Goal: Information Seeking & Learning: Check status

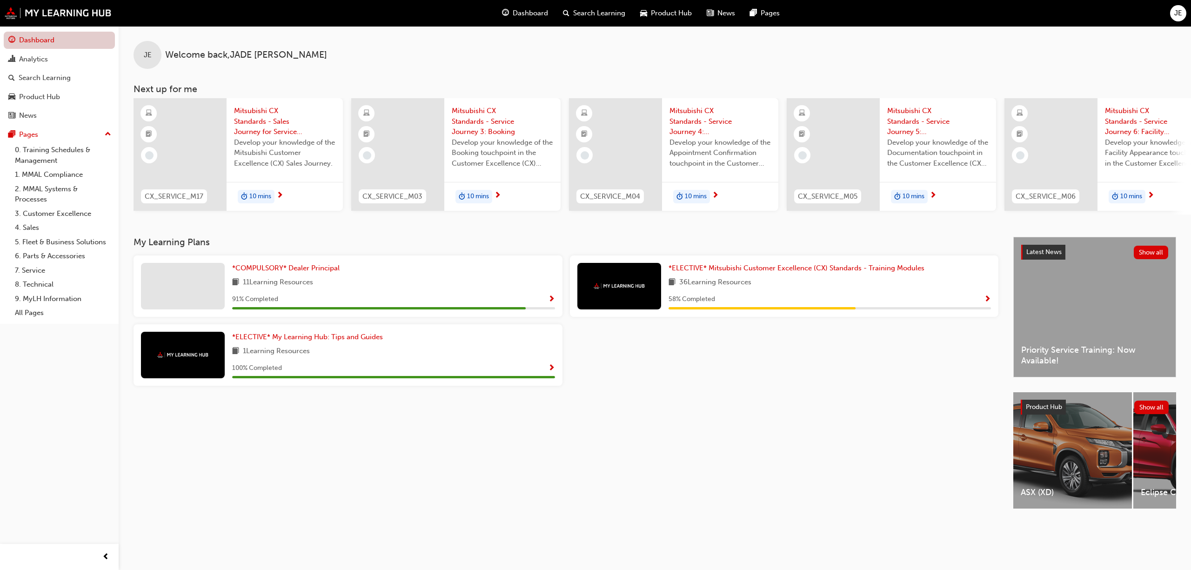
click at [24, 36] on link "Dashboard" at bounding box center [59, 40] width 111 height 17
click at [56, 39] on link "Dashboard" at bounding box center [59, 40] width 111 height 17
click at [46, 54] on div "Analytics" at bounding box center [33, 59] width 29 height 11
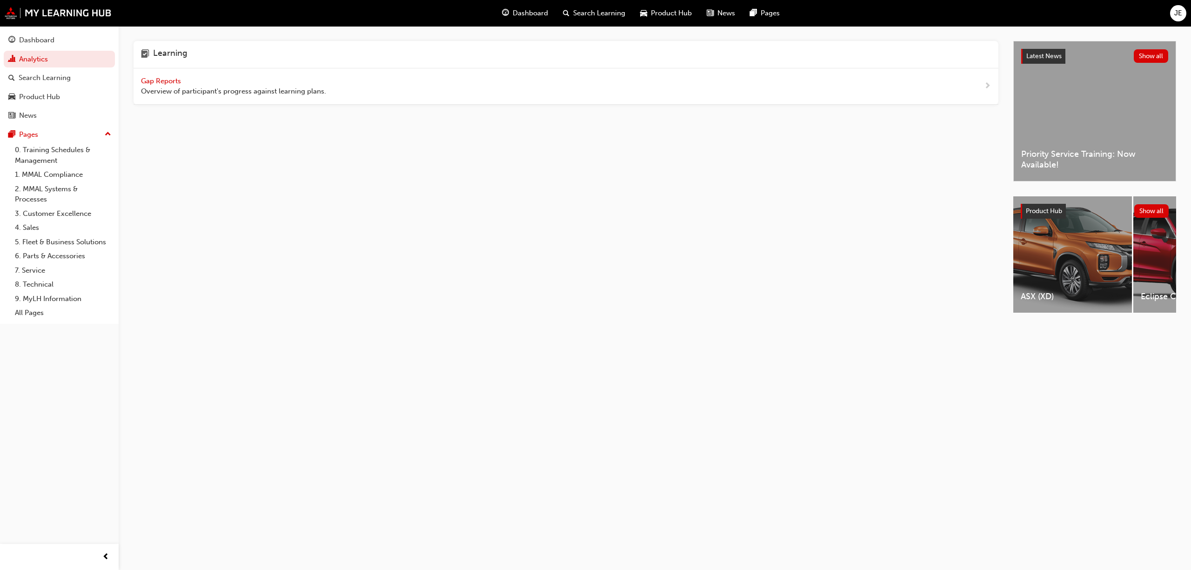
click at [168, 77] on span "Gap Reports" at bounding box center [162, 81] width 42 height 8
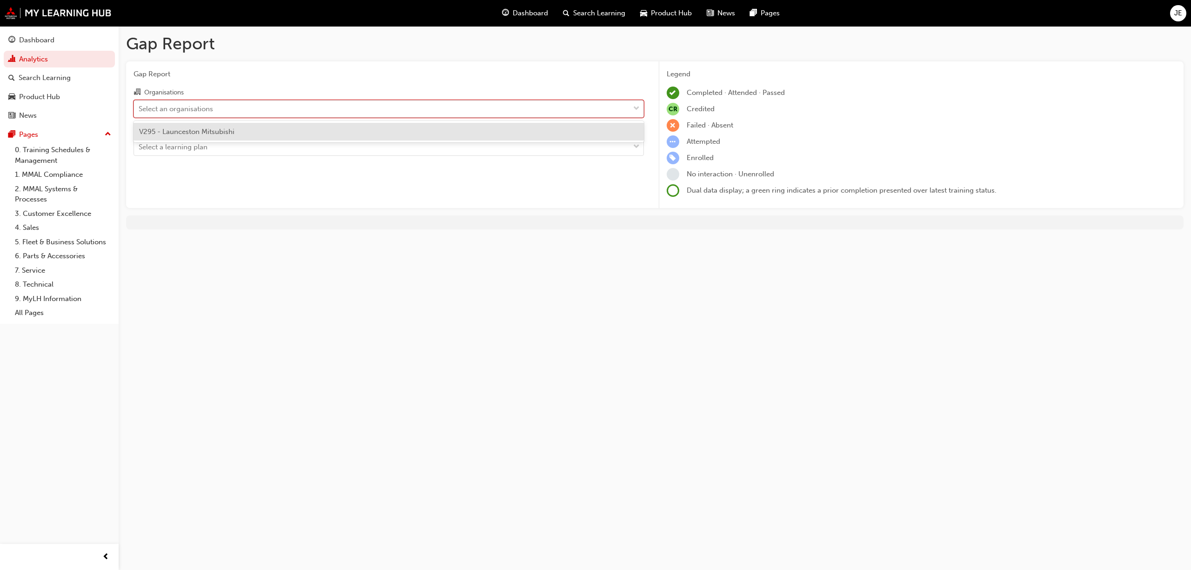
click at [635, 106] on span "down-icon" at bounding box center [636, 109] width 7 height 12
click at [140, 106] on input "Organisations option V295 - Launceston Mitsubishi focused, 1 of 1. 1 result ava…" at bounding box center [139, 108] width 1 height 8
click at [226, 134] on span "V295 - Launceston Mitsubishi" at bounding box center [186, 131] width 95 height 8
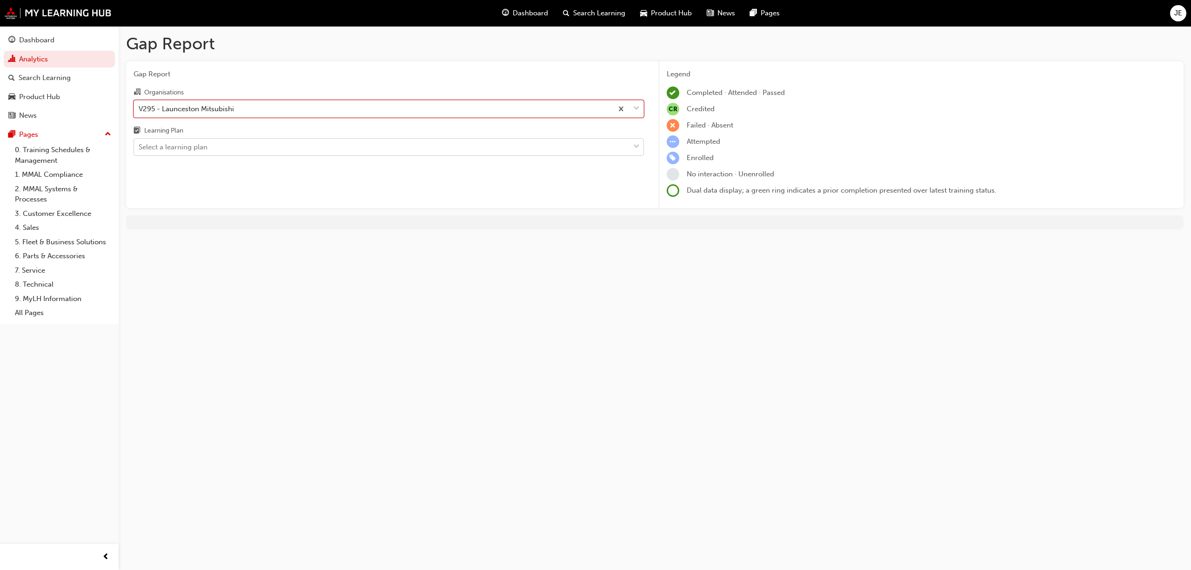
click at [540, 149] on div "Select a learning plan" at bounding box center [381, 147] width 495 height 16
click at [140, 149] on input "Learning Plan Select a learning plan" at bounding box center [139, 147] width 1 height 8
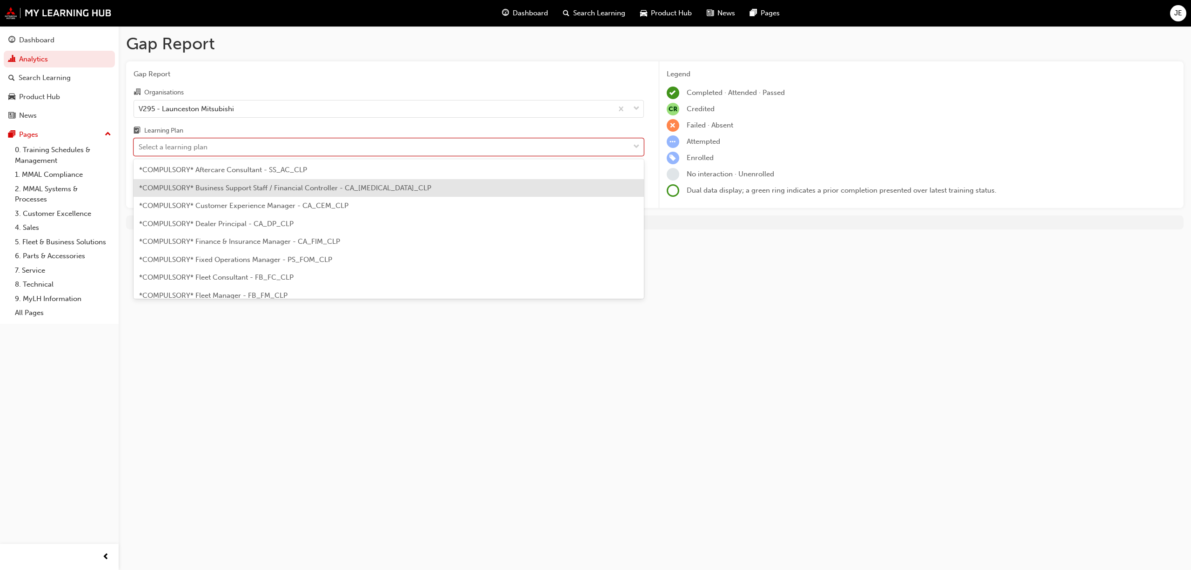
click at [273, 187] on span "*COMPULSORY* Business Support Staff / Financial Controller - CA_[MEDICAL_DATA]_…" at bounding box center [285, 188] width 292 height 8
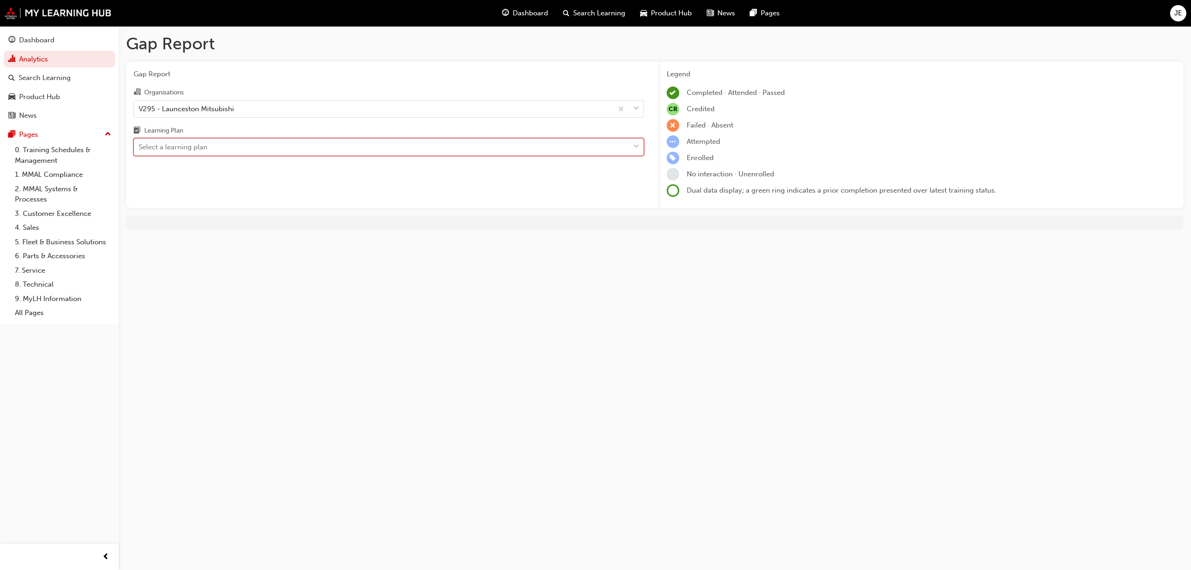
click at [640, 146] on div at bounding box center [636, 147] width 14 height 17
click at [140, 146] on input "Learning Plan option *COMPULSORY* Business Support Staff / Financial Controller…" at bounding box center [139, 147] width 1 height 8
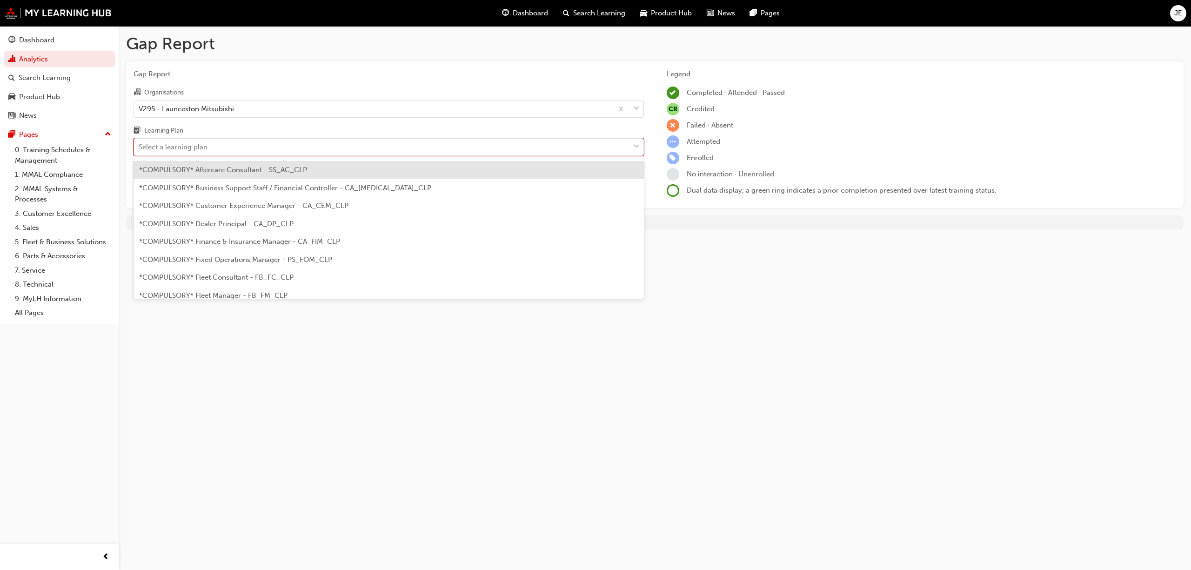
click at [229, 210] on div "*COMPULSORY* Customer Experience Manager - CA_CEM_CLP" at bounding box center [389, 206] width 510 height 18
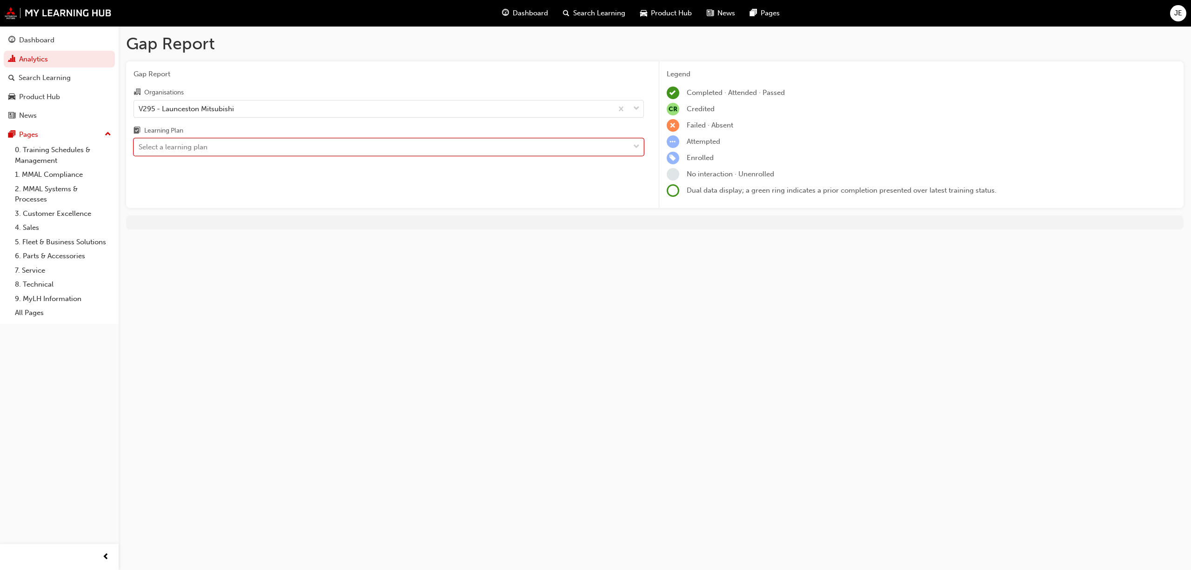
click at [639, 147] on div at bounding box center [636, 147] width 14 height 17
click at [140, 147] on input "Learning Plan option *COMPULSORY* Customer Experience Manager - CA_CEM_CLP, sel…" at bounding box center [139, 147] width 1 height 8
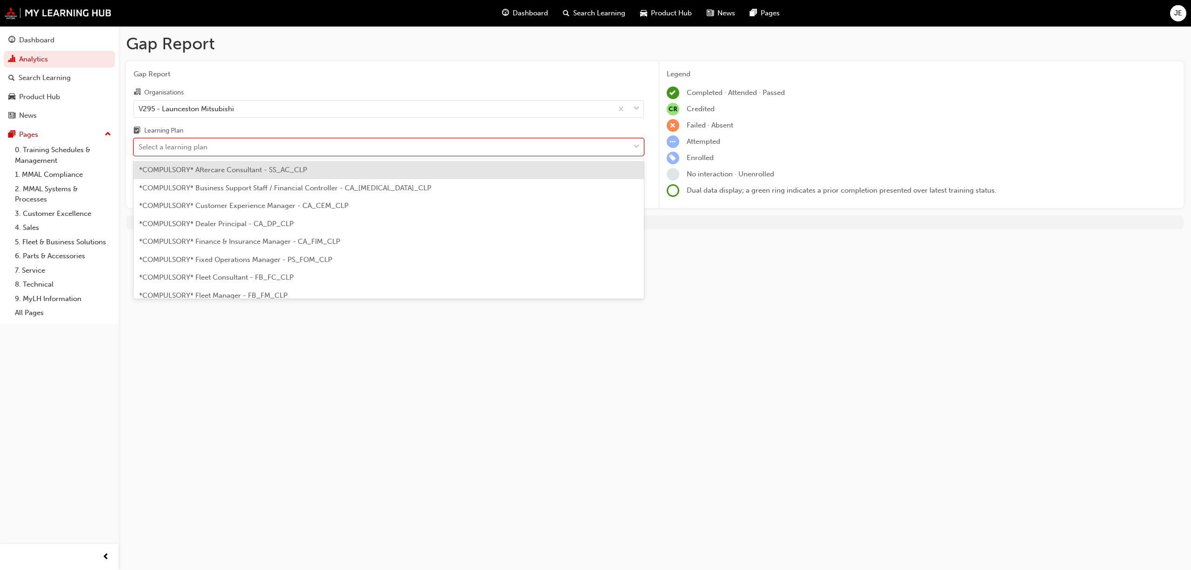
click at [274, 224] on span "*COMPULSORY* Dealer Principal - CA_DP_CLP" at bounding box center [216, 224] width 154 height 8
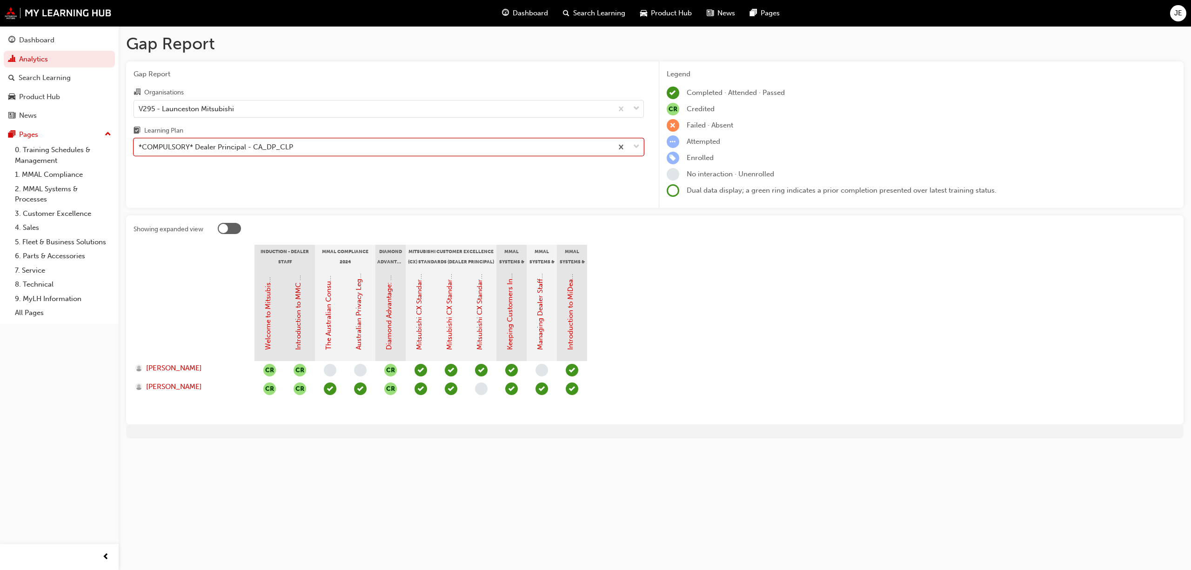
click at [635, 149] on span "down-icon" at bounding box center [636, 147] width 7 height 12
click at [140, 149] on input "Learning Plan option *COMPULSORY* Dealer Principal - CA_DP_CLP, selected. 0 res…" at bounding box center [139, 147] width 1 height 8
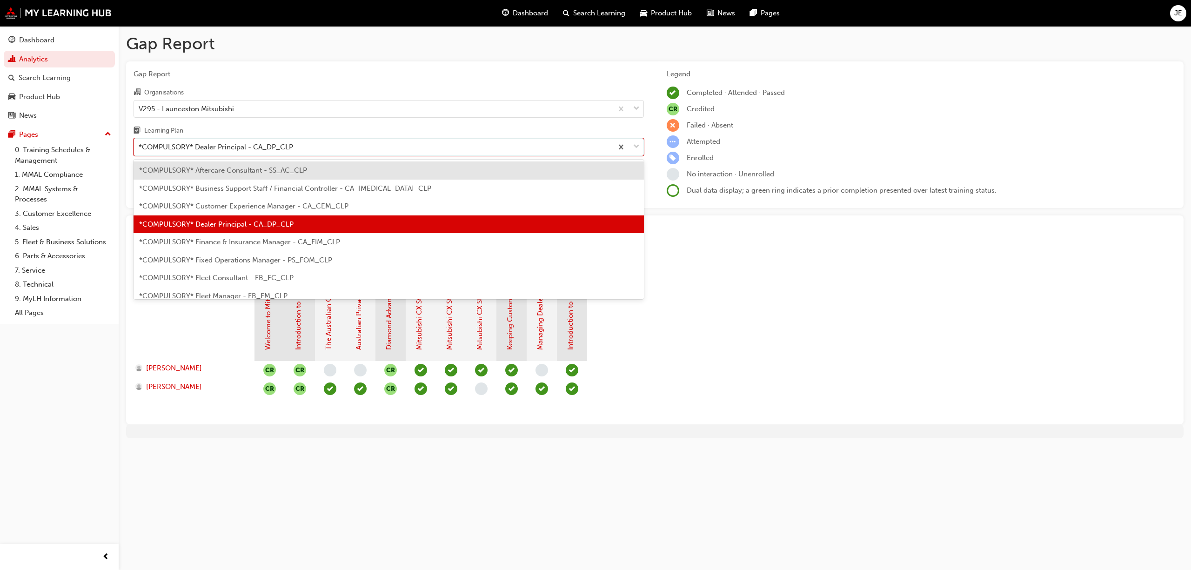
click at [261, 247] on div "*COMPULSORY* Finance & Insurance Manager - CA_FIM_CLP" at bounding box center [389, 242] width 510 height 18
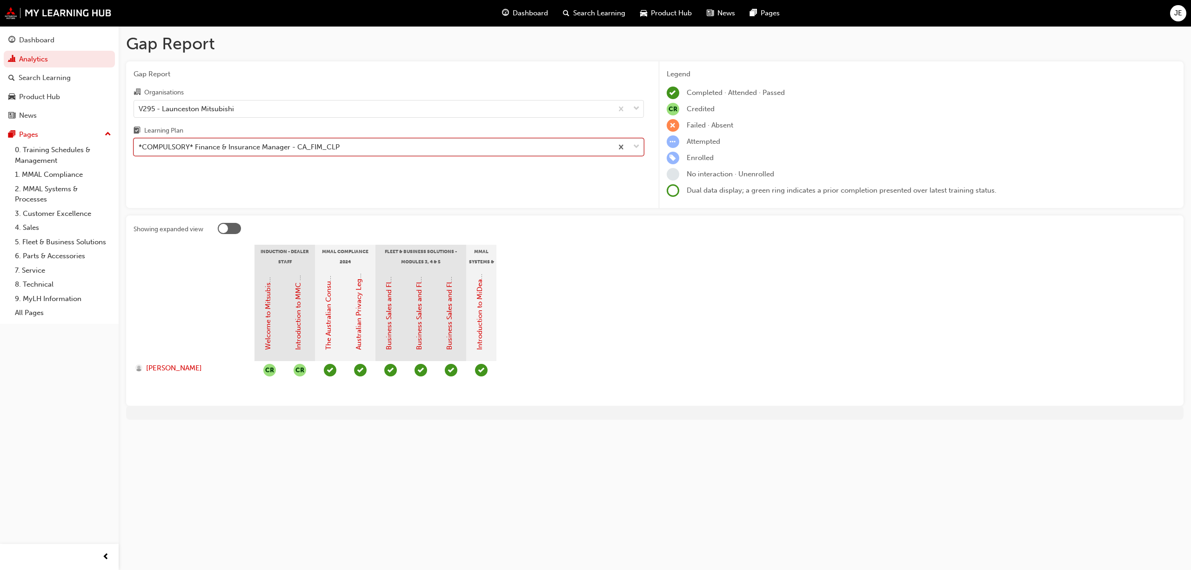
click at [635, 144] on span "down-icon" at bounding box center [636, 147] width 7 height 12
click at [140, 144] on input "Learning Plan option *COMPULSORY* Finance & Insurance Manager - [GEOGRAPHIC_DAT…" at bounding box center [139, 147] width 1 height 8
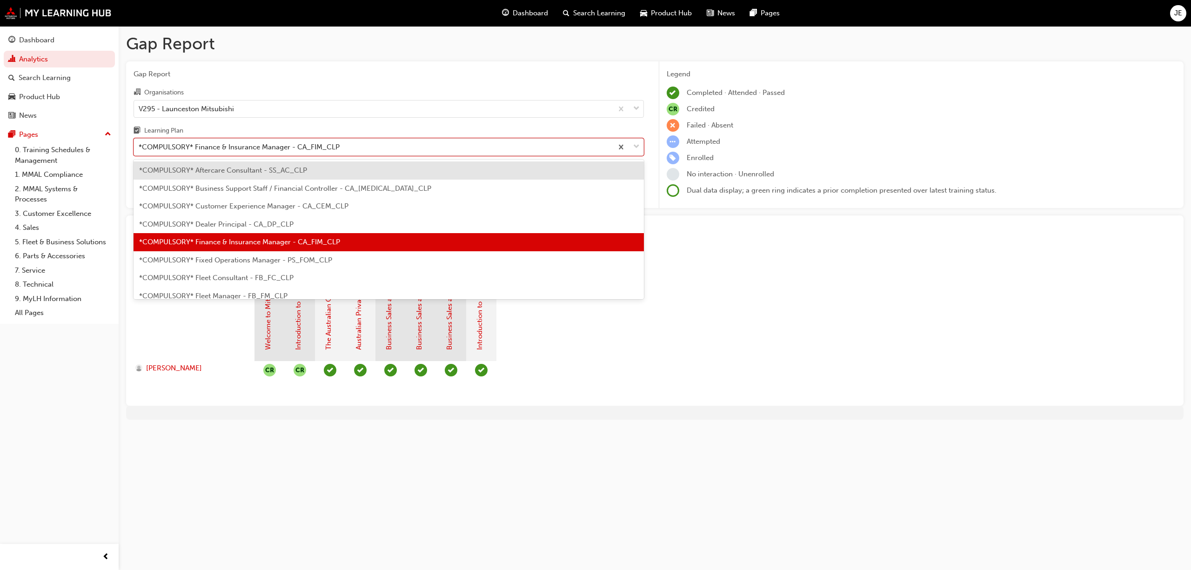
click at [281, 261] on span "*COMPULSORY* Fixed Operations Manager - PS_FOM_CLP" at bounding box center [235, 260] width 193 height 8
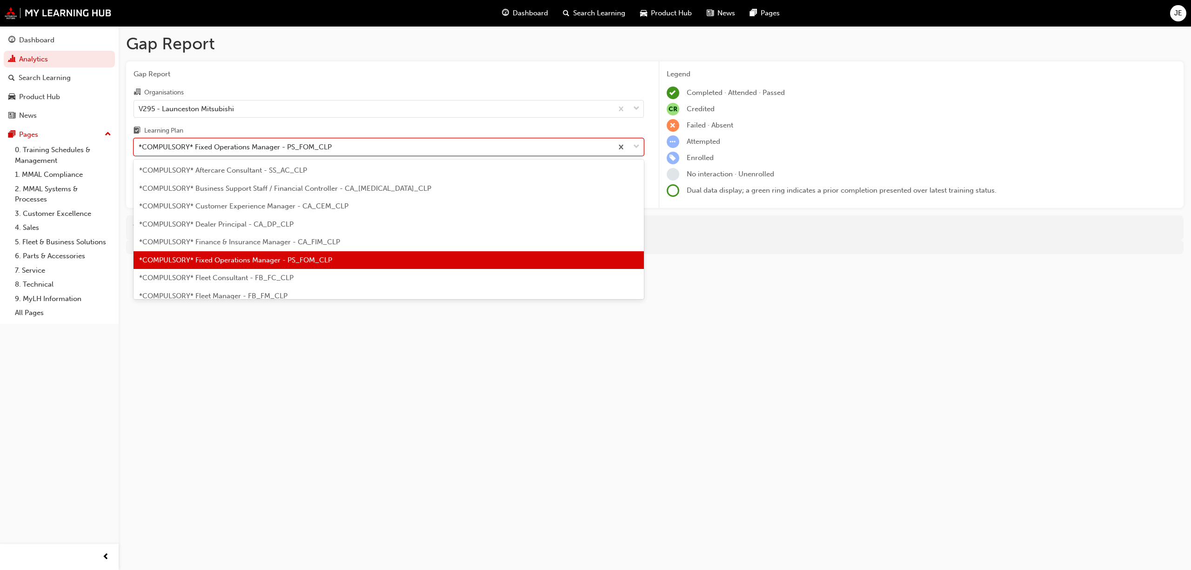
click at [635, 145] on span "down-icon" at bounding box center [636, 147] width 7 height 12
click at [140, 145] on input "Learning Plan option *COMPULSORY* Fixed Operations Manager - PS_FOM_CLP, select…" at bounding box center [139, 147] width 1 height 8
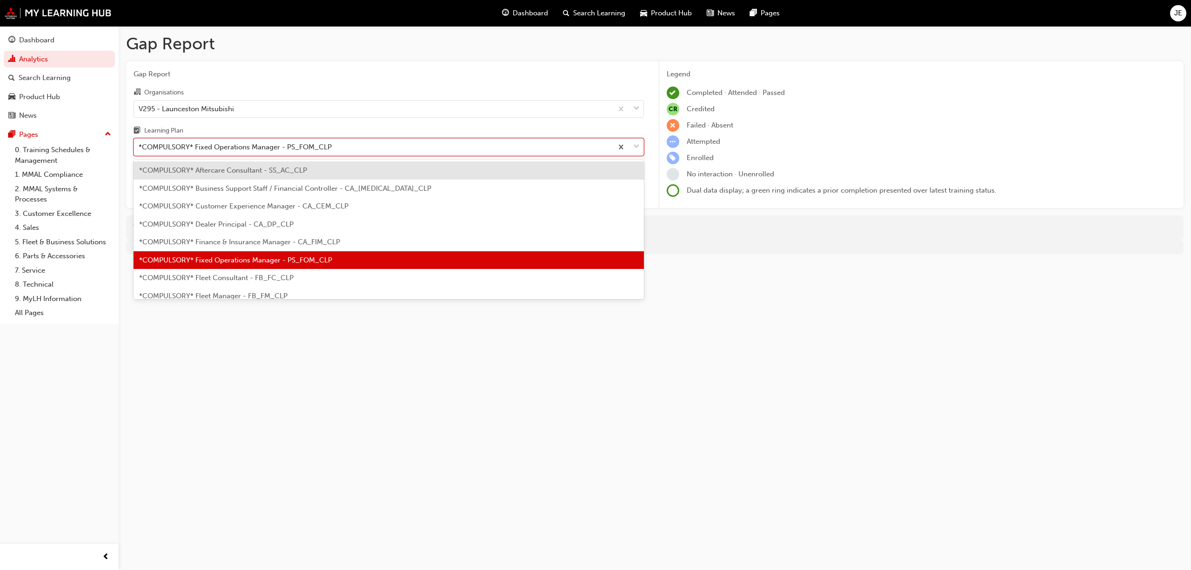
click at [269, 281] on span "*COMPULSORY* Fleet Consultant - FB_FC_CLP" at bounding box center [216, 278] width 154 height 8
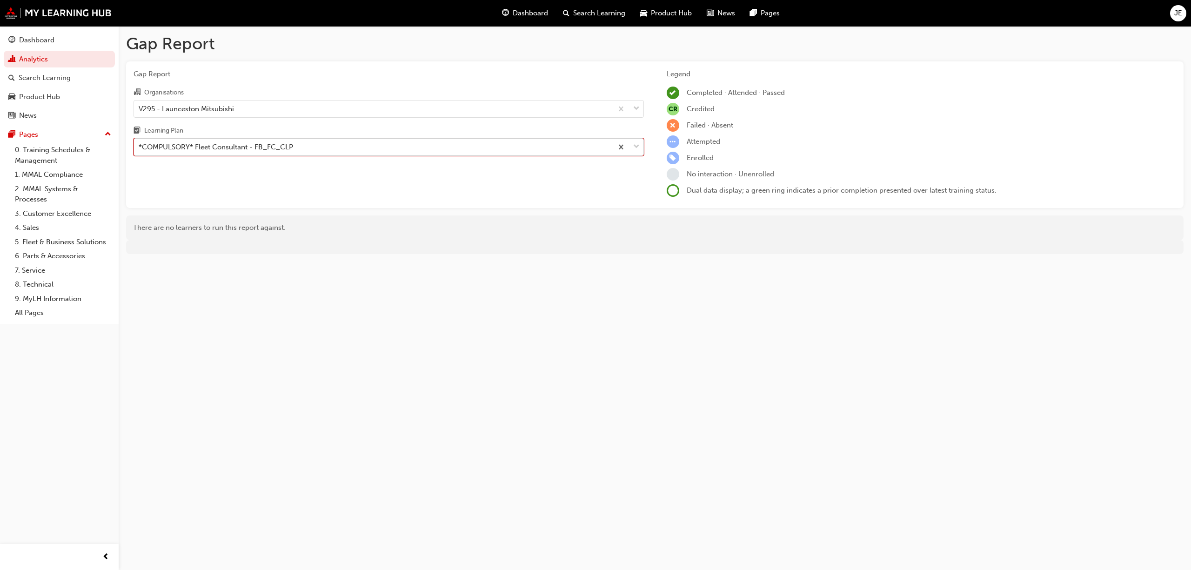
click at [635, 146] on span "down-icon" at bounding box center [636, 147] width 7 height 12
click at [140, 146] on input "Learning Plan option *COMPULSORY* Fleet Consultant - FB_FC_CLP, selected. 0 res…" at bounding box center [139, 147] width 1 height 8
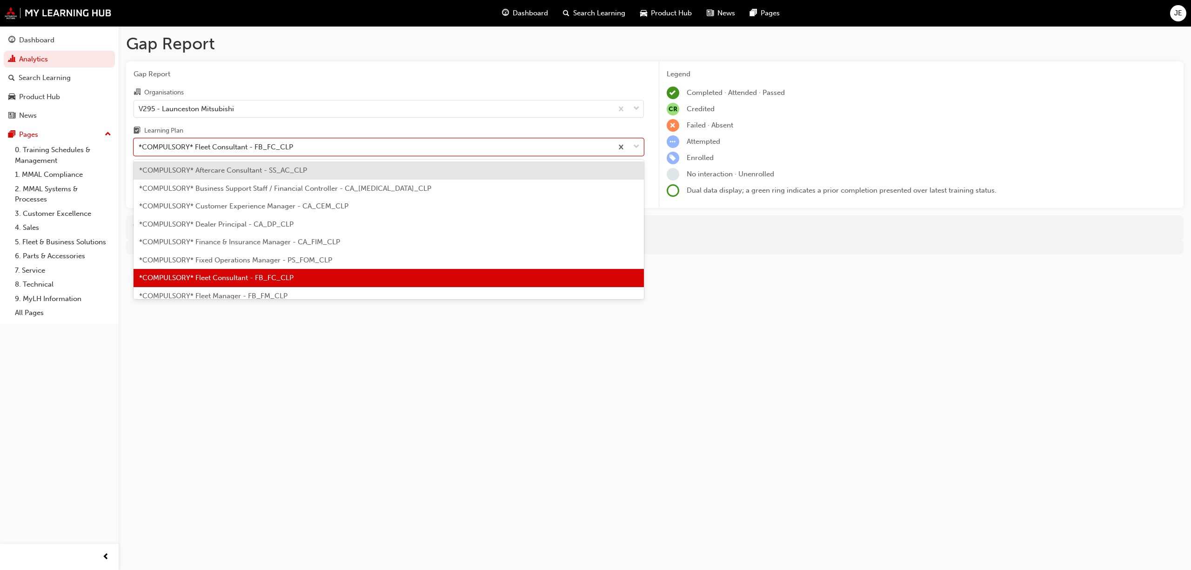
click at [282, 294] on span "*COMPULSORY* Fleet Manager - FB_FM_CLP" at bounding box center [213, 296] width 148 height 8
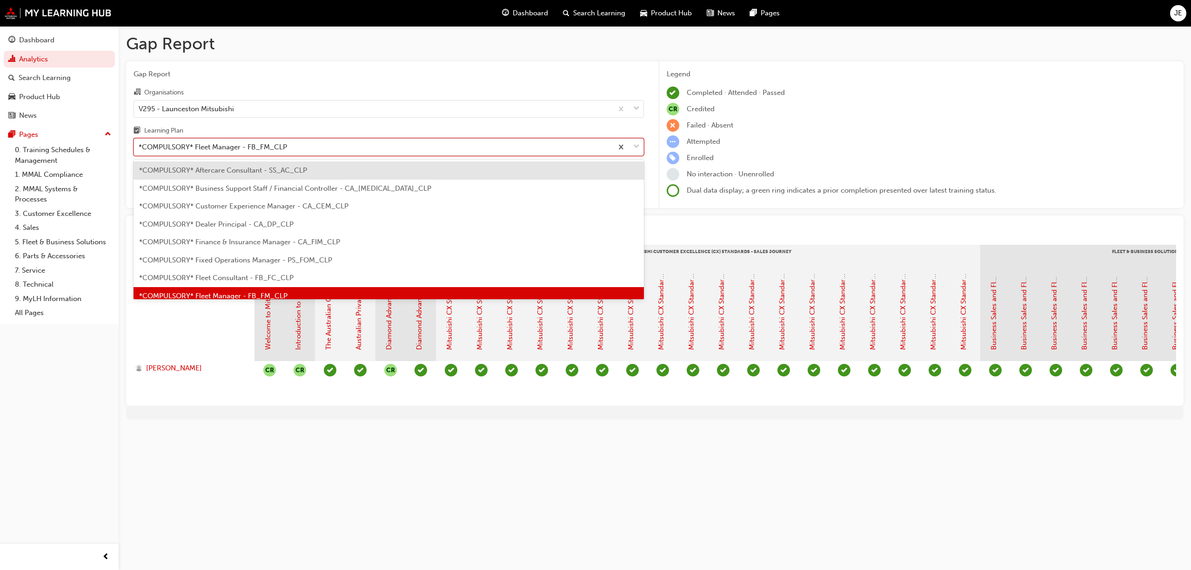
click at [638, 143] on span "down-icon" at bounding box center [636, 147] width 7 height 12
click at [140, 143] on input "Learning Plan option *COMPULSORY* Fleet Manager - FB_FM_CLP, selected. option *…" at bounding box center [139, 147] width 1 height 8
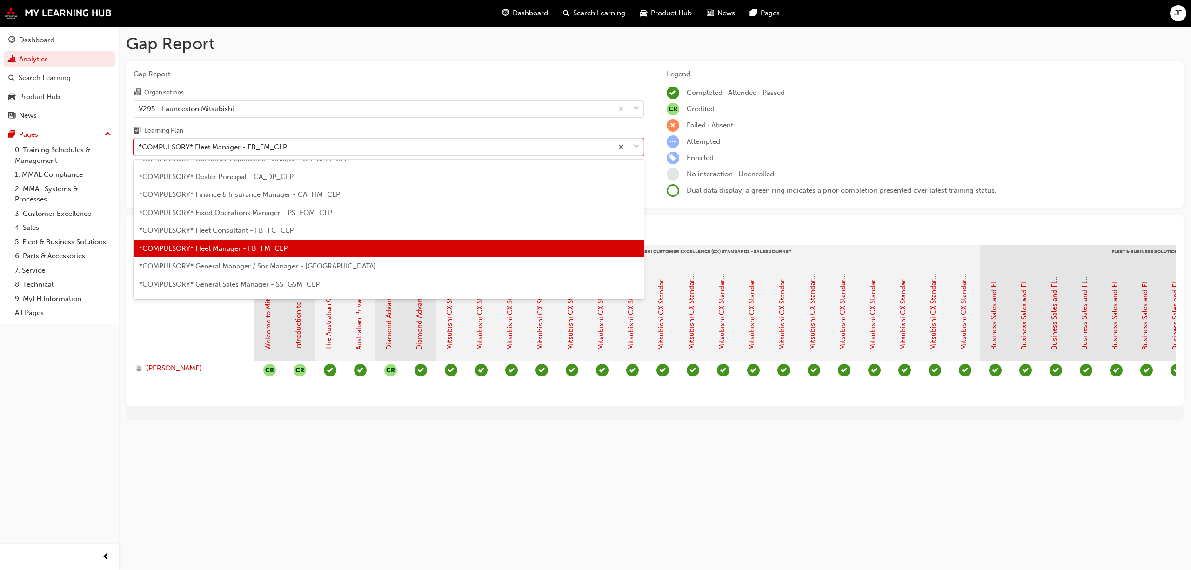
scroll to position [74, 0]
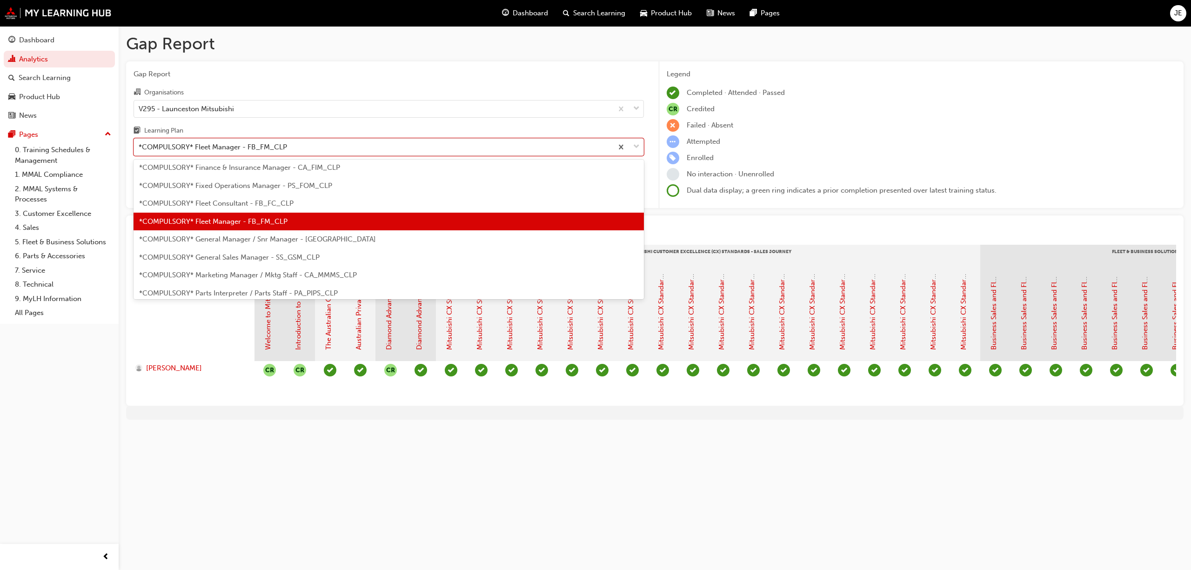
click at [301, 240] on span "*COMPULSORY* General Manager / Snr Manager - [GEOGRAPHIC_DATA]" at bounding box center [257, 239] width 237 height 8
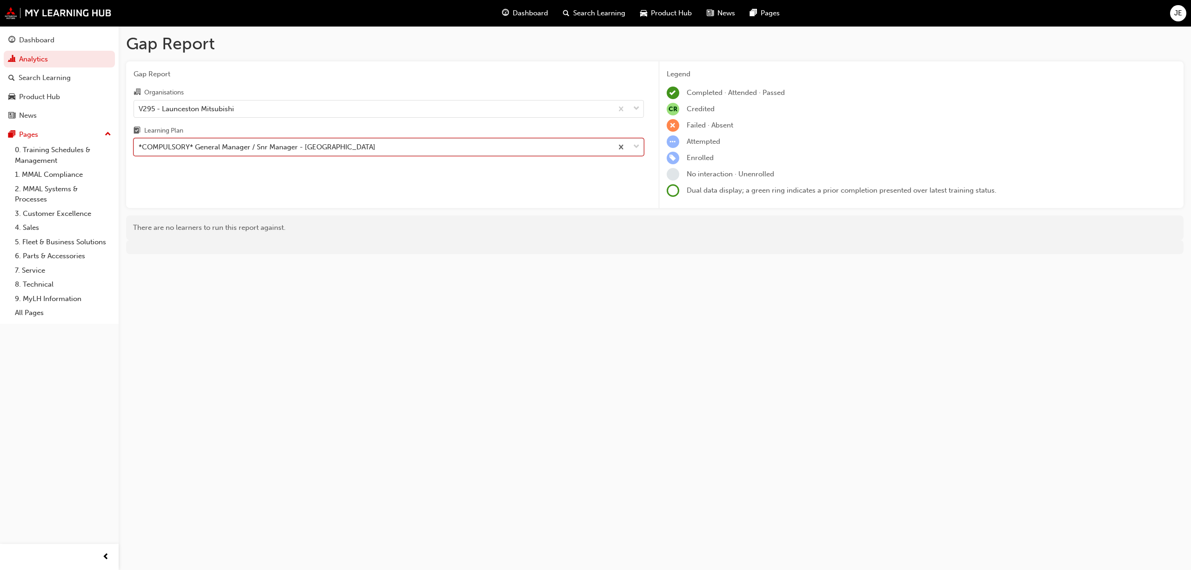
click at [635, 144] on span "down-icon" at bounding box center [636, 147] width 7 height 12
click at [140, 144] on input "Learning Plan option *COMPULSORY* General Manager / Snr Manager - [GEOGRAPHIC_D…" at bounding box center [139, 147] width 1 height 8
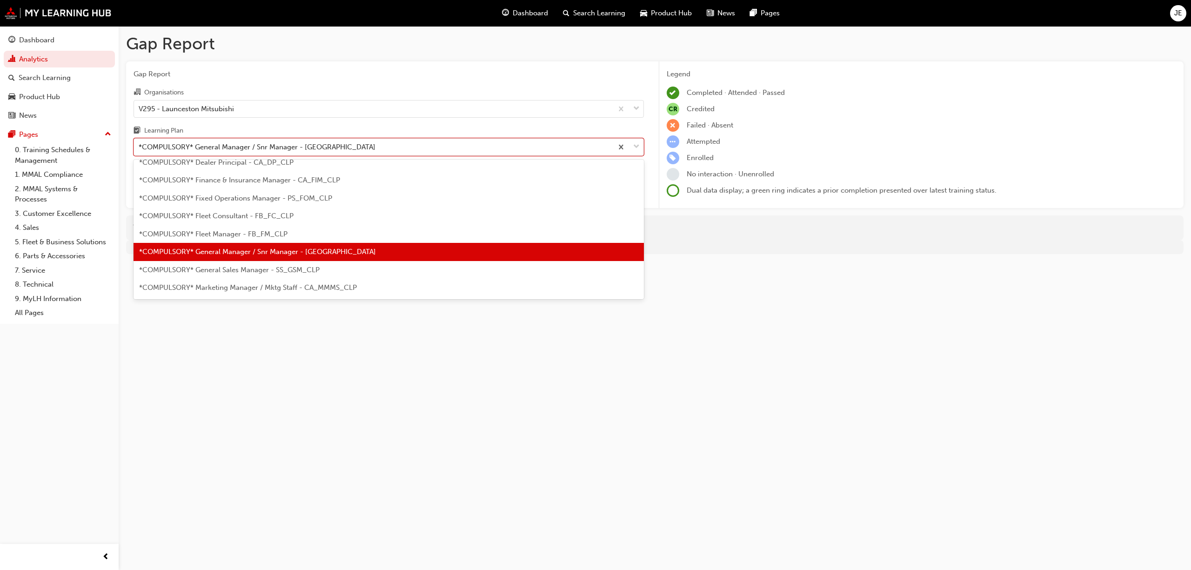
scroll to position [92, 0]
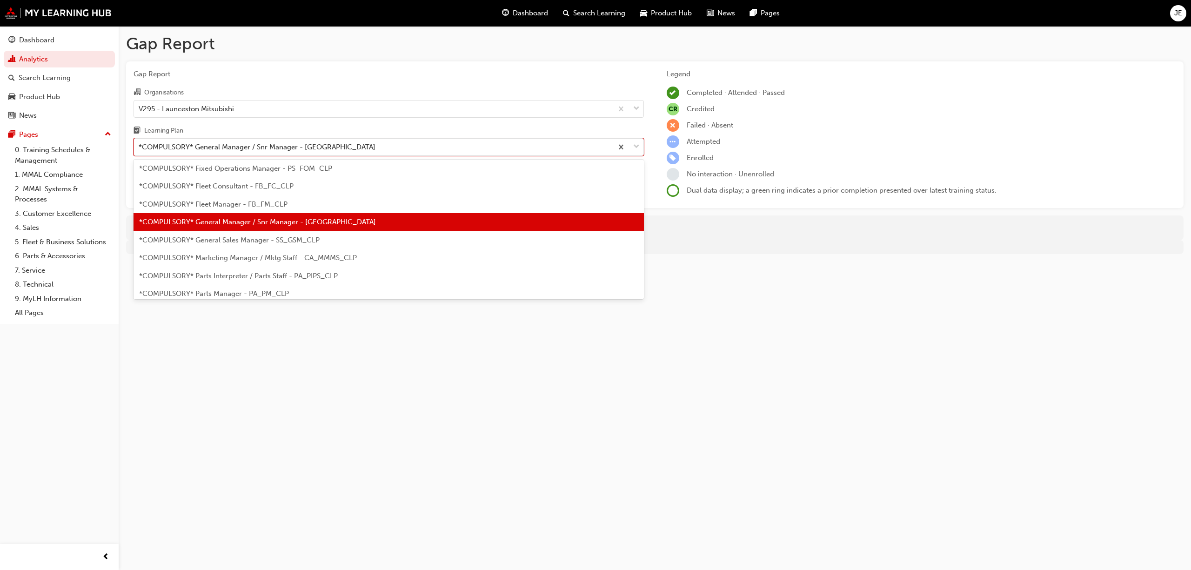
click at [270, 238] on span "*COMPULSORY* General Sales Manager - SS_GSM_CLP" at bounding box center [229, 240] width 180 height 8
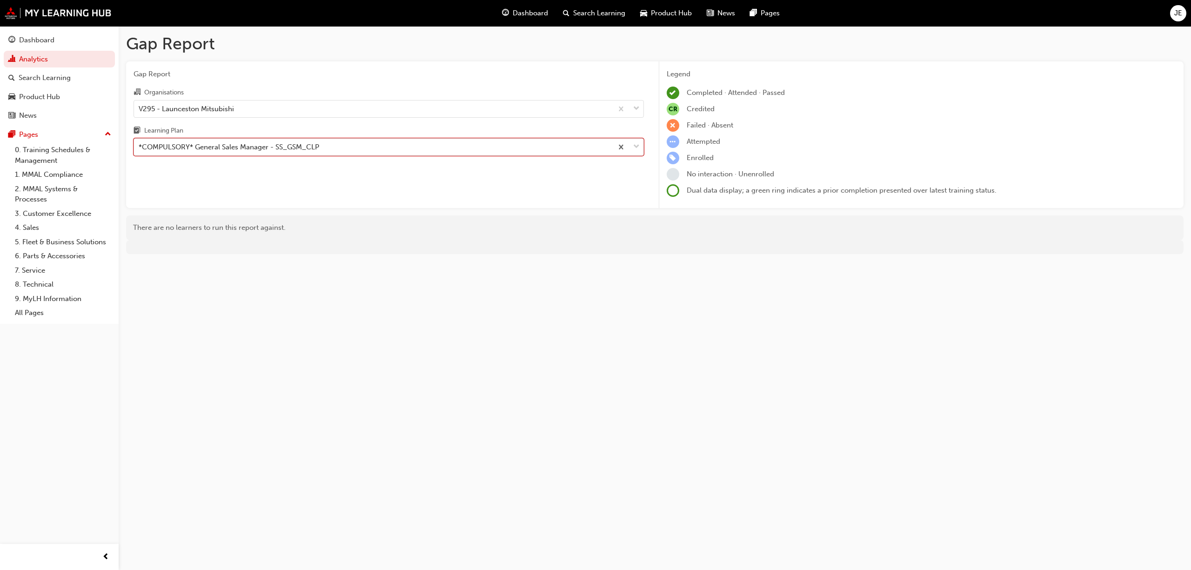
click at [637, 148] on span "down-icon" at bounding box center [636, 147] width 7 height 12
click at [140, 148] on input "Learning Plan option *COMPULSORY* General Sales Manager - SS_GSM_CLP, selected.…" at bounding box center [139, 147] width 1 height 8
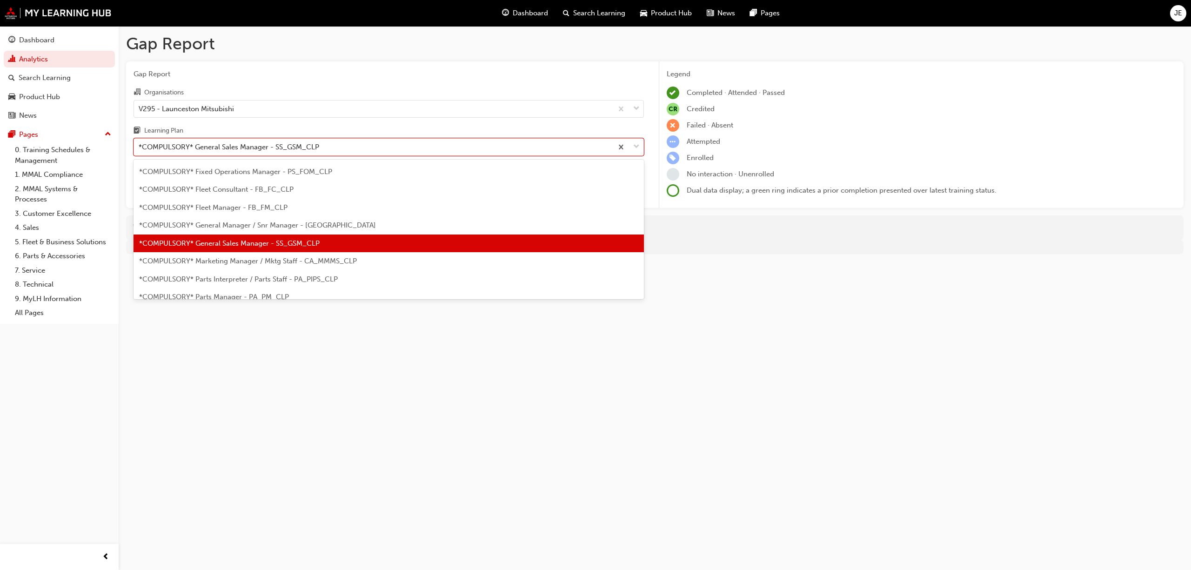
scroll to position [110, 0]
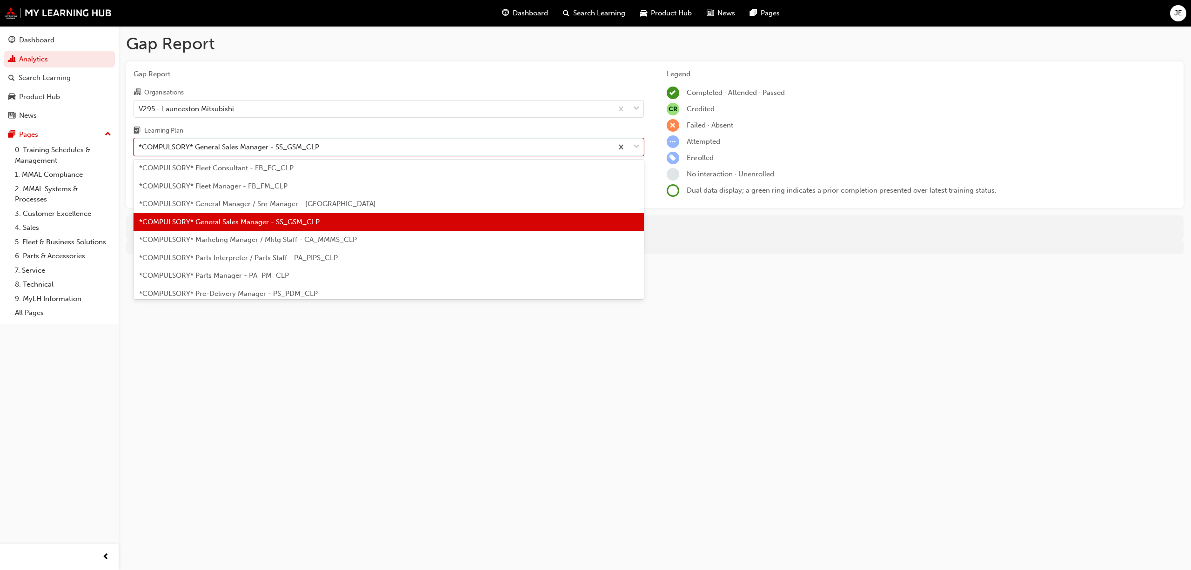
click at [288, 240] on span "*COMPULSORY* Marketing Manager / Mktg Staff - CA_MMMS_CLP" at bounding box center [248, 239] width 218 height 8
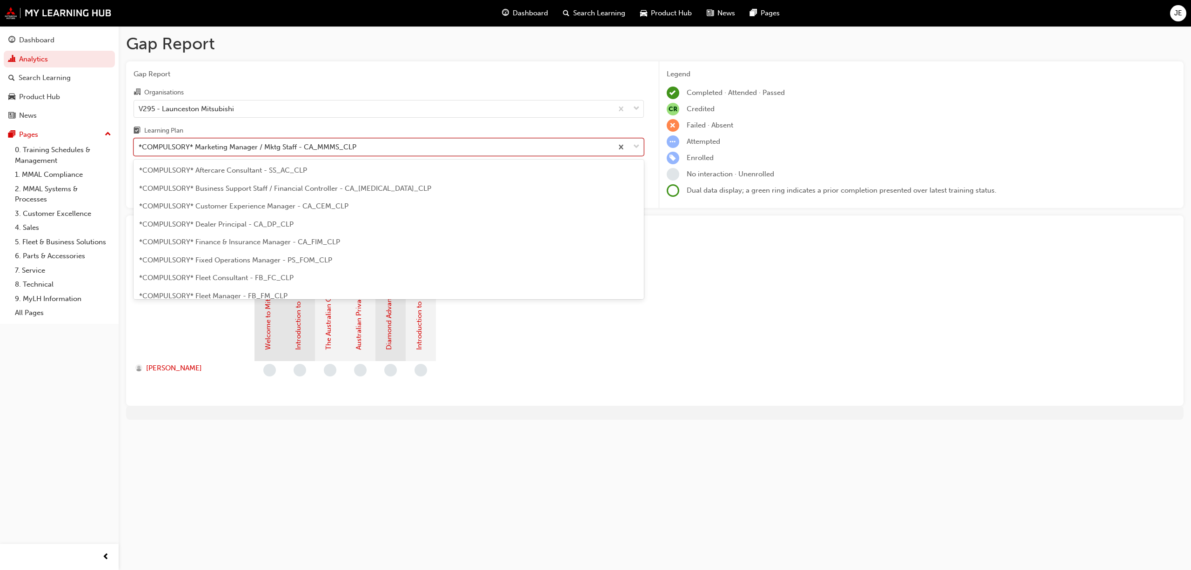
click at [636, 143] on span "down-icon" at bounding box center [636, 147] width 7 height 12
click at [140, 143] on input "Learning Plan option *COMPULSORY* Marketing Manager / Mktg Staff - CA_MMMS_CLP,…" at bounding box center [139, 147] width 1 height 8
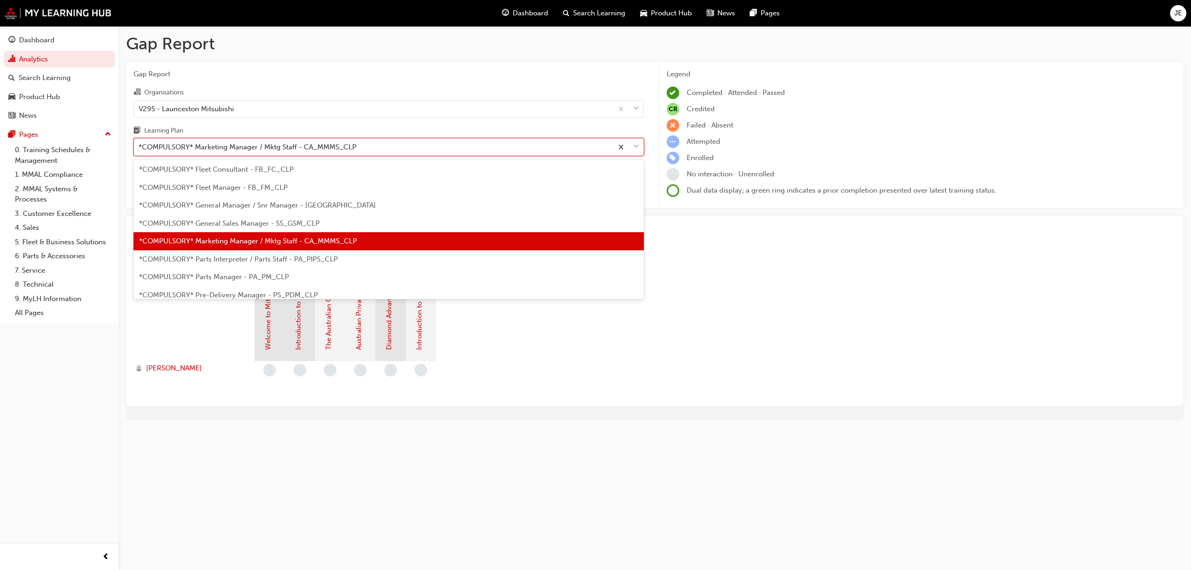
scroll to position [127, 0]
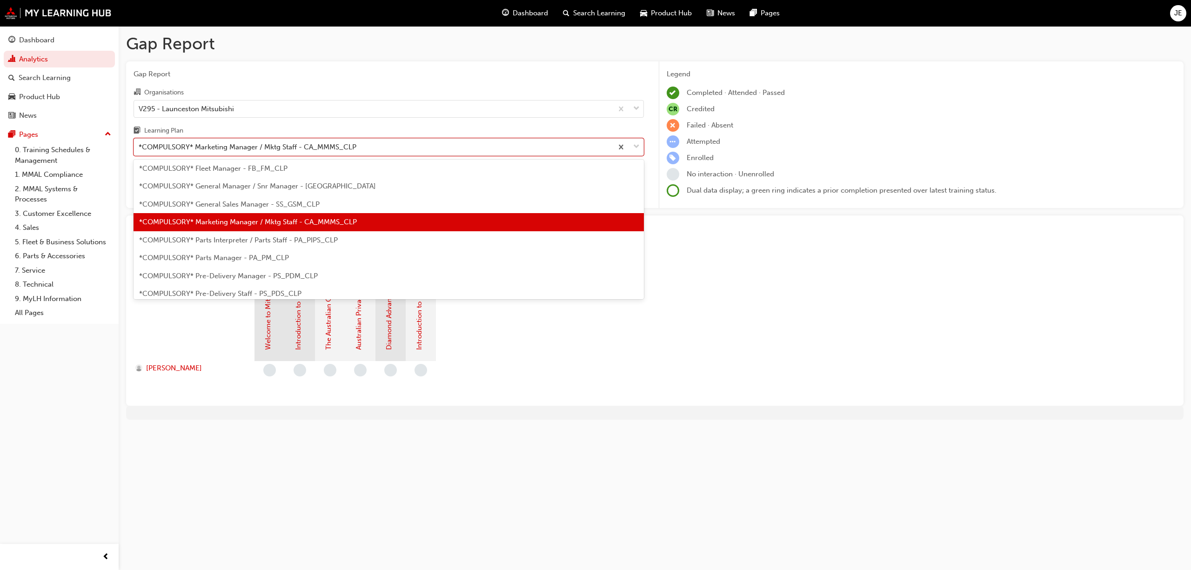
click at [278, 240] on span "*COMPULSORY* Parts Interpreter / Parts Staff - PA_PIPS_CLP" at bounding box center [238, 240] width 199 height 8
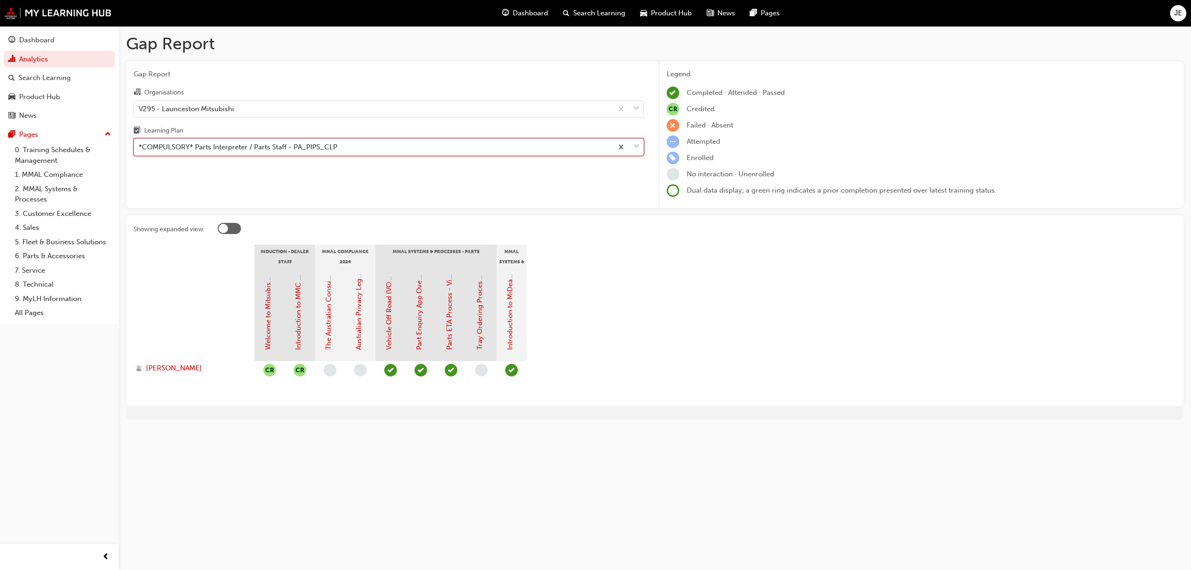
click at [636, 144] on span "down-icon" at bounding box center [636, 147] width 7 height 12
click at [140, 144] on input "Learning Plan option *COMPULSORY* Parts Interpreter / Parts Staff - PA_PIPS_CLP…" at bounding box center [139, 147] width 1 height 8
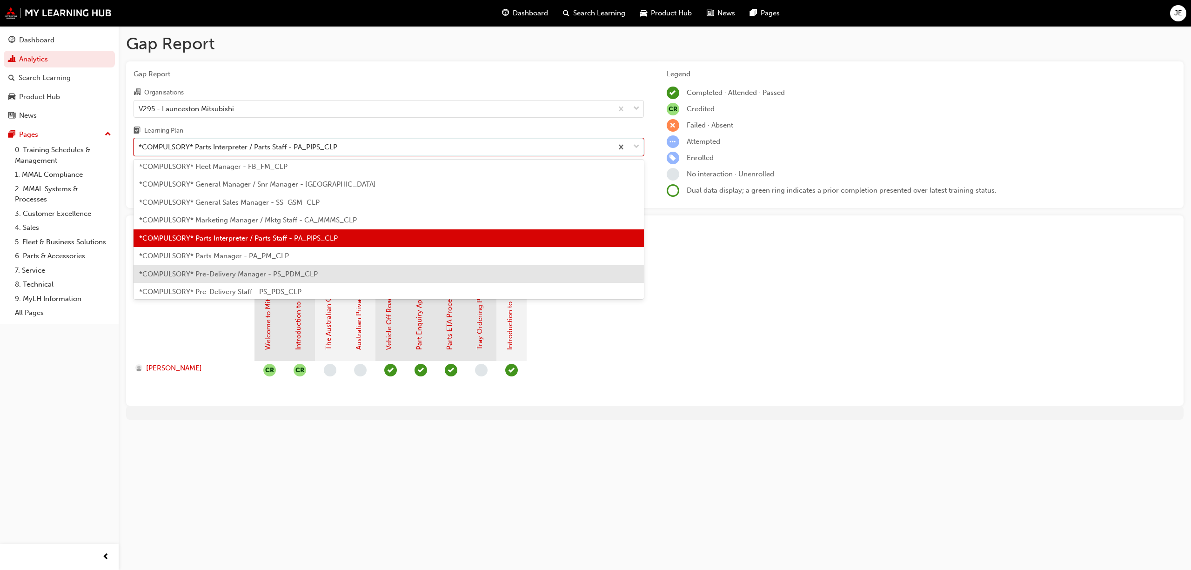
scroll to position [207, 0]
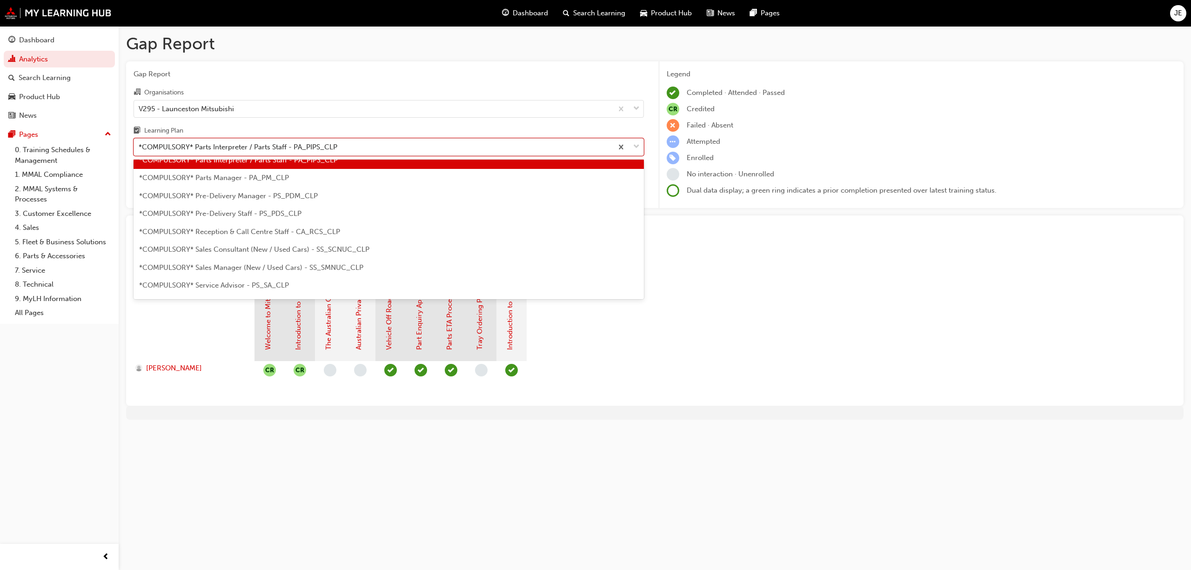
click at [236, 182] on div "*COMPULSORY* Parts Manager - PA_PM_CLP" at bounding box center [389, 178] width 510 height 18
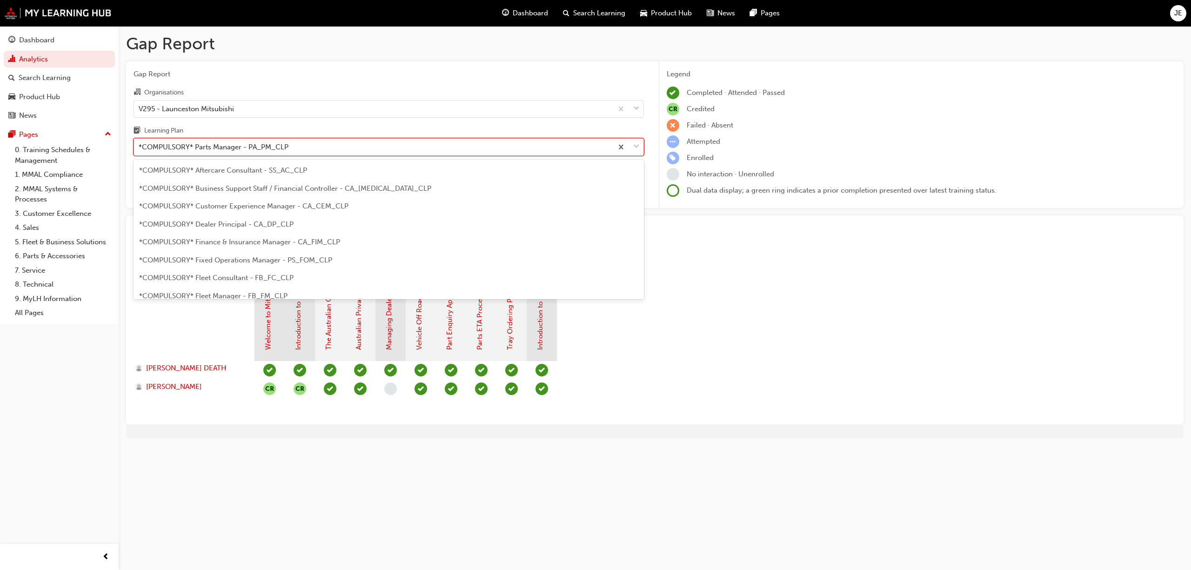
click at [635, 145] on span "down-icon" at bounding box center [636, 147] width 7 height 12
click at [140, 145] on input "Learning Plan option *COMPULSORY* Parts Manager - PA_PM_CLP, selected. option *…" at bounding box center [139, 147] width 1 height 8
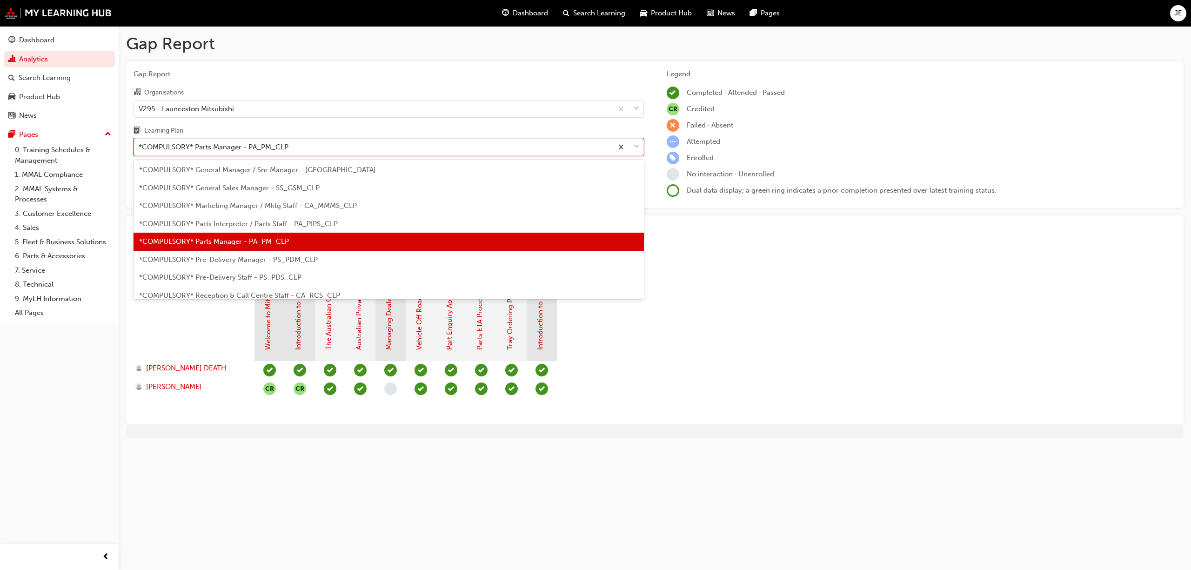
scroll to position [164, 0]
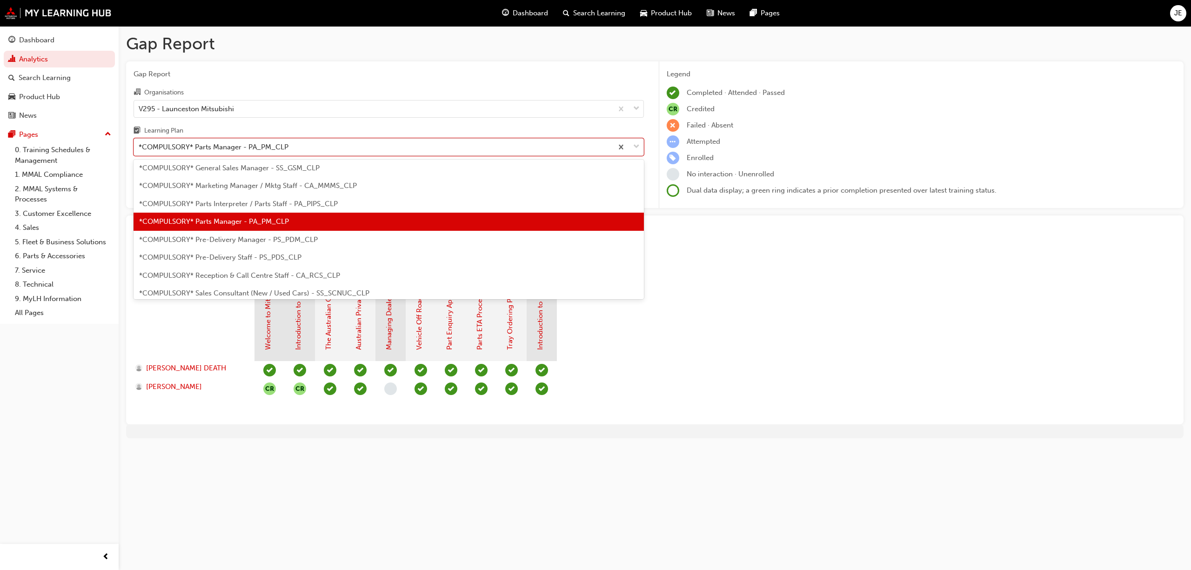
click at [254, 241] on span "*COMPULSORY* Pre-Delivery Manager - PS_PDM_CLP" at bounding box center [228, 239] width 179 height 8
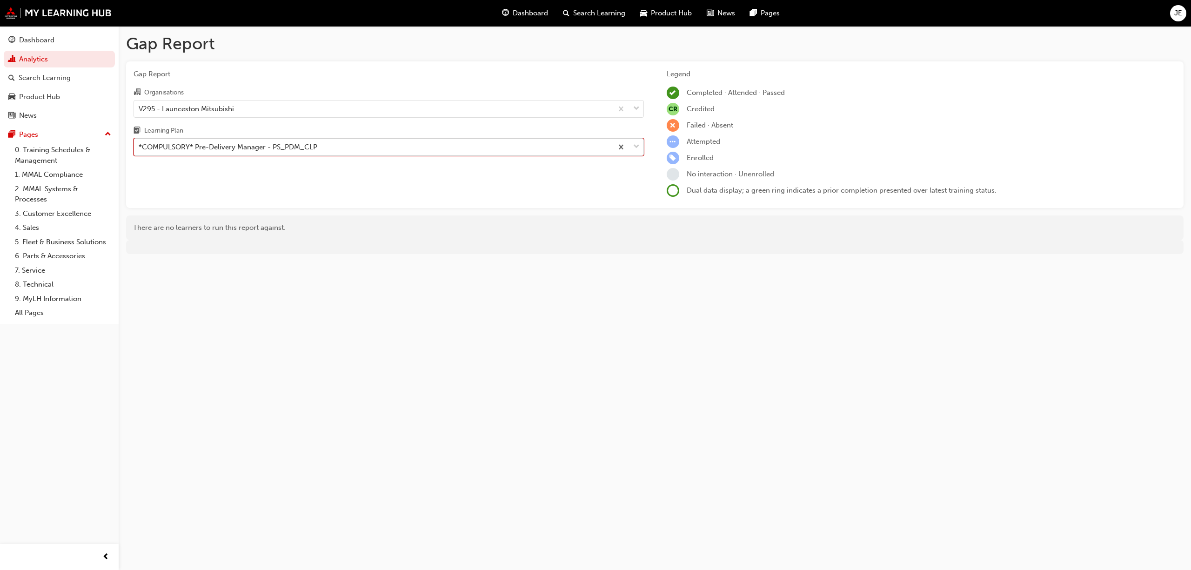
click at [638, 146] on span "down-icon" at bounding box center [636, 147] width 7 height 12
click at [140, 146] on input "Learning Plan option *COMPULSORY* Pre-Delivery Manager - PS_PDM_CLP, selected. …" at bounding box center [139, 147] width 1 height 8
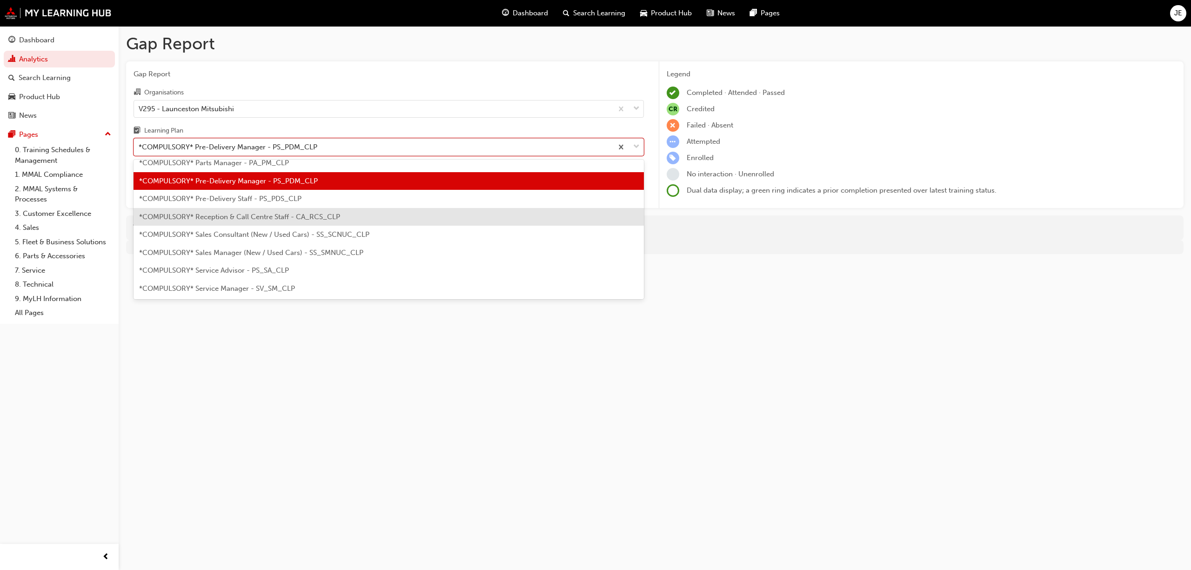
scroll to position [244, 0]
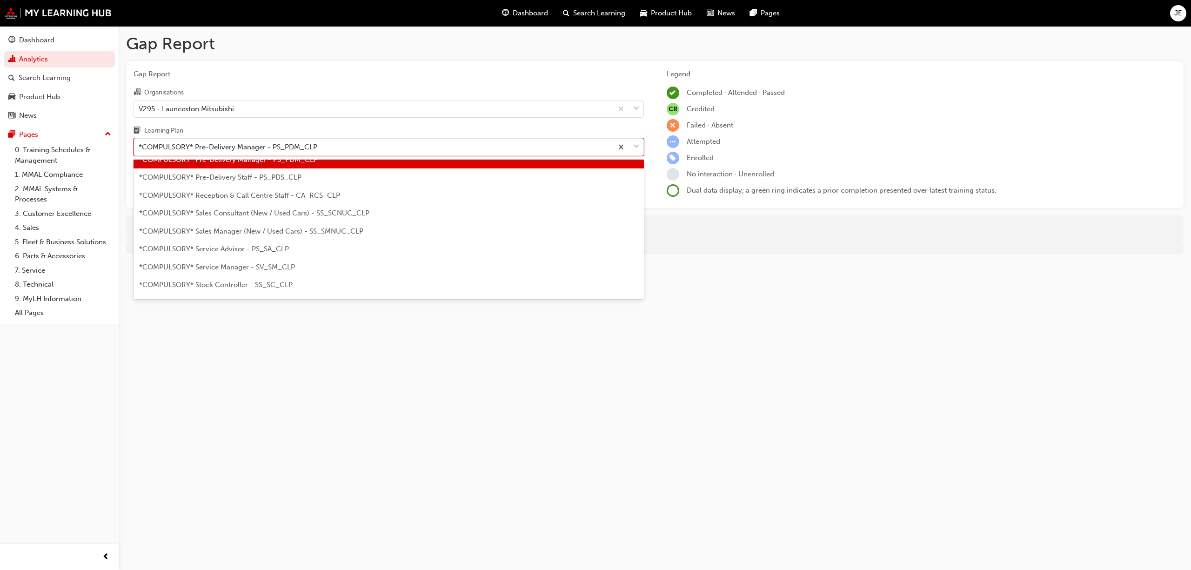
click at [250, 175] on span "*COMPULSORY* Pre-Delivery Staff - PS_PDS_CLP" at bounding box center [220, 177] width 162 height 8
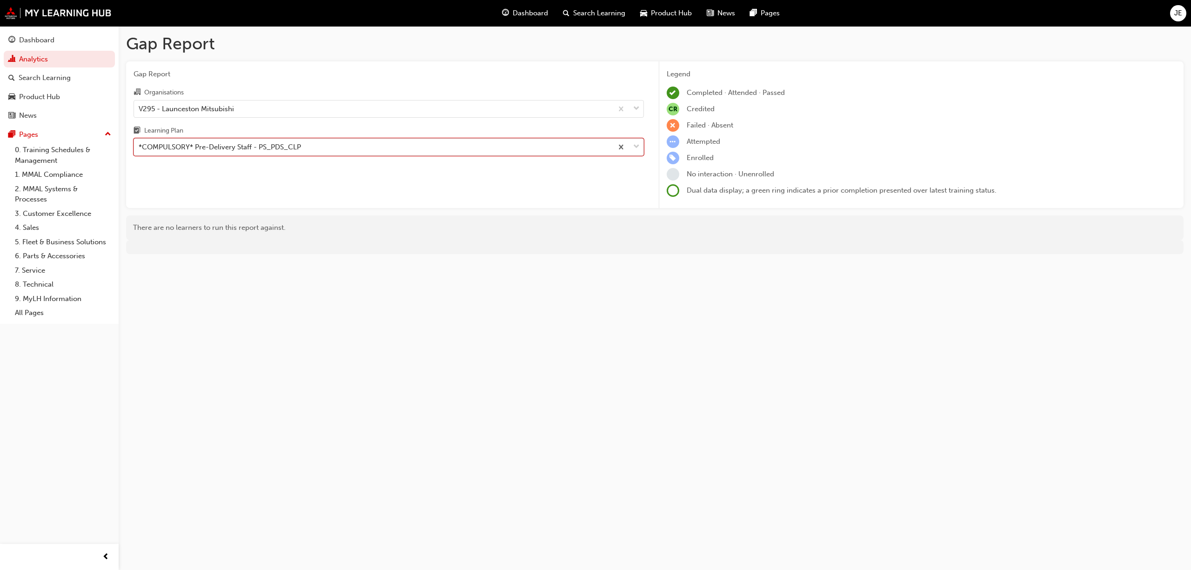
click at [637, 146] on span "down-icon" at bounding box center [636, 147] width 7 height 12
click at [140, 146] on input "Learning Plan option *COMPULSORY* Pre-Delivery Staff - PS_PDS_CLP, selected. 0 …" at bounding box center [139, 147] width 1 height 8
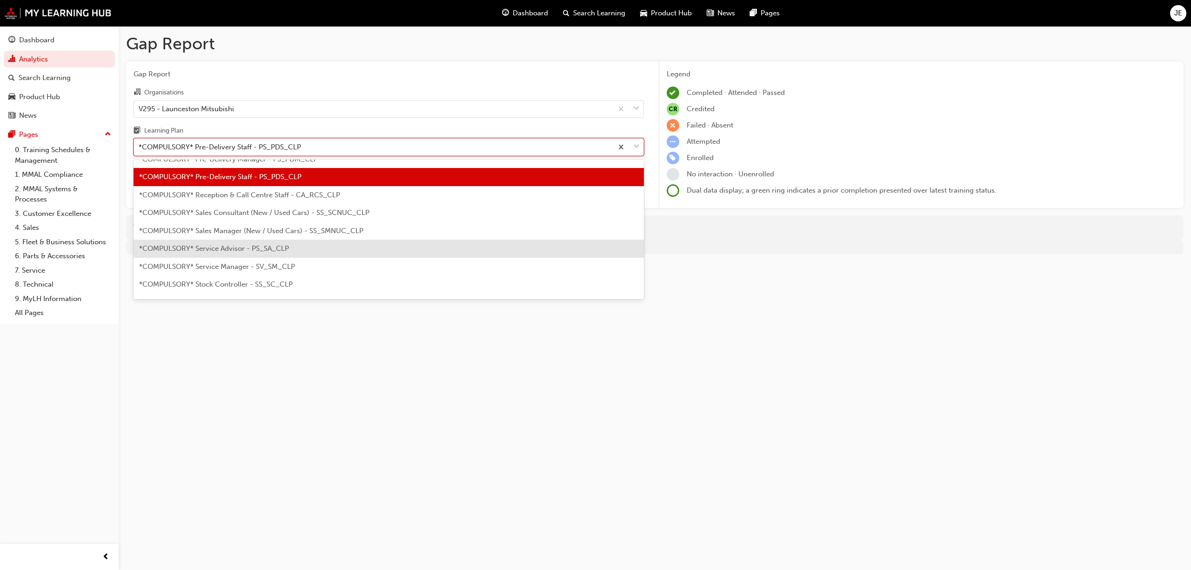
scroll to position [261, 0]
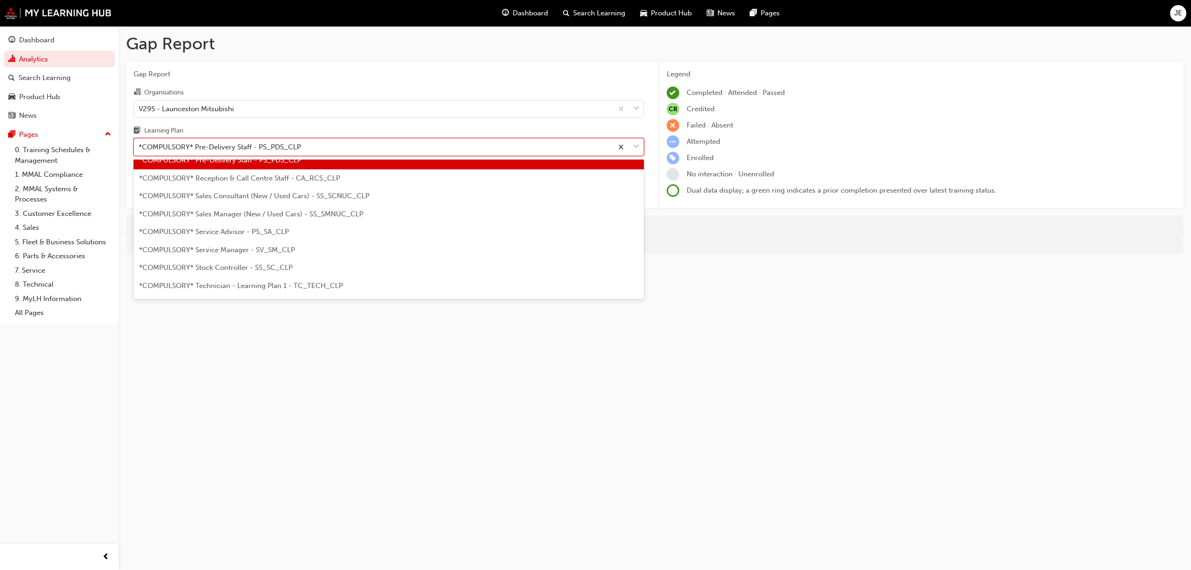
click at [278, 177] on span "*COMPULSORY* Reception & Call Centre Staff - CA_RCS_CLP" at bounding box center [239, 178] width 201 height 8
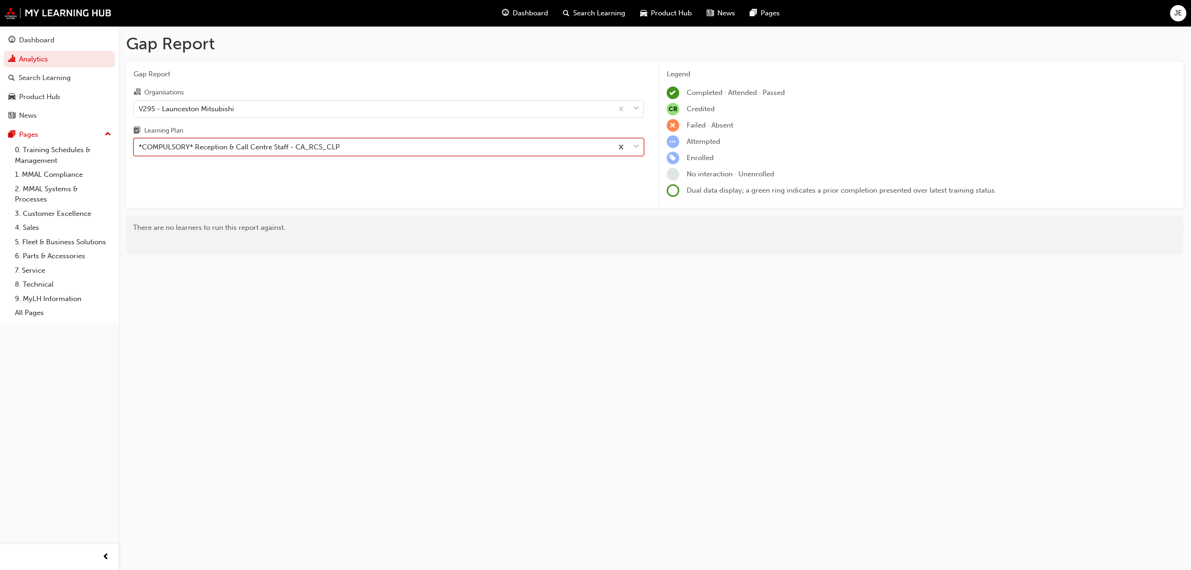
click at [635, 146] on span "down-icon" at bounding box center [636, 147] width 7 height 12
click at [140, 146] on input "Learning Plan option *COMPULSORY* Reception & Call Centre Staff - CA_RCS_CLP, s…" at bounding box center [139, 147] width 1 height 8
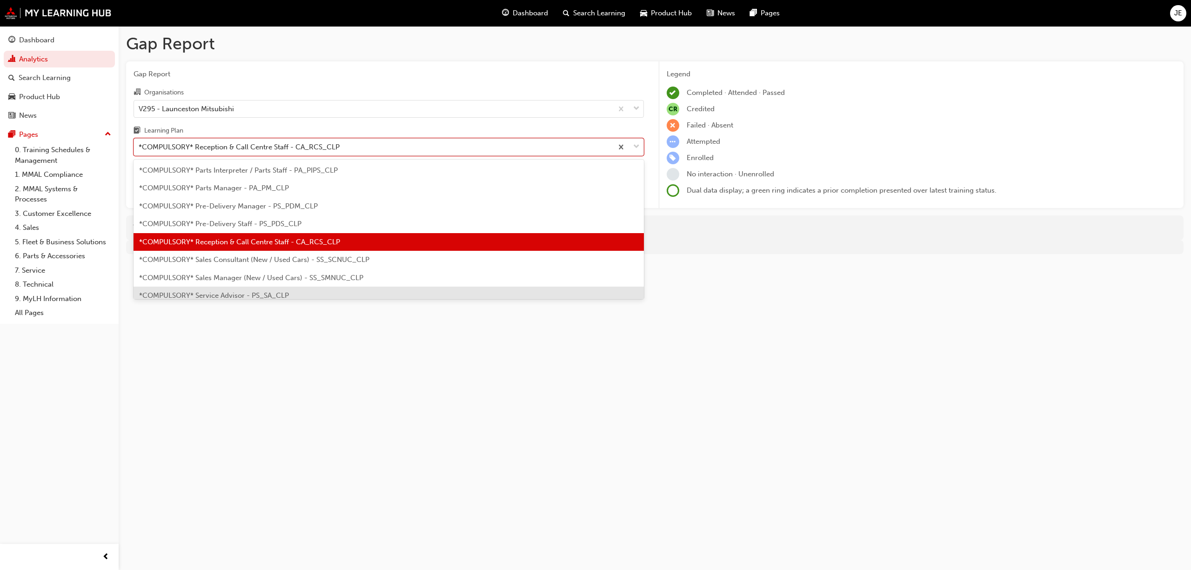
scroll to position [218, 0]
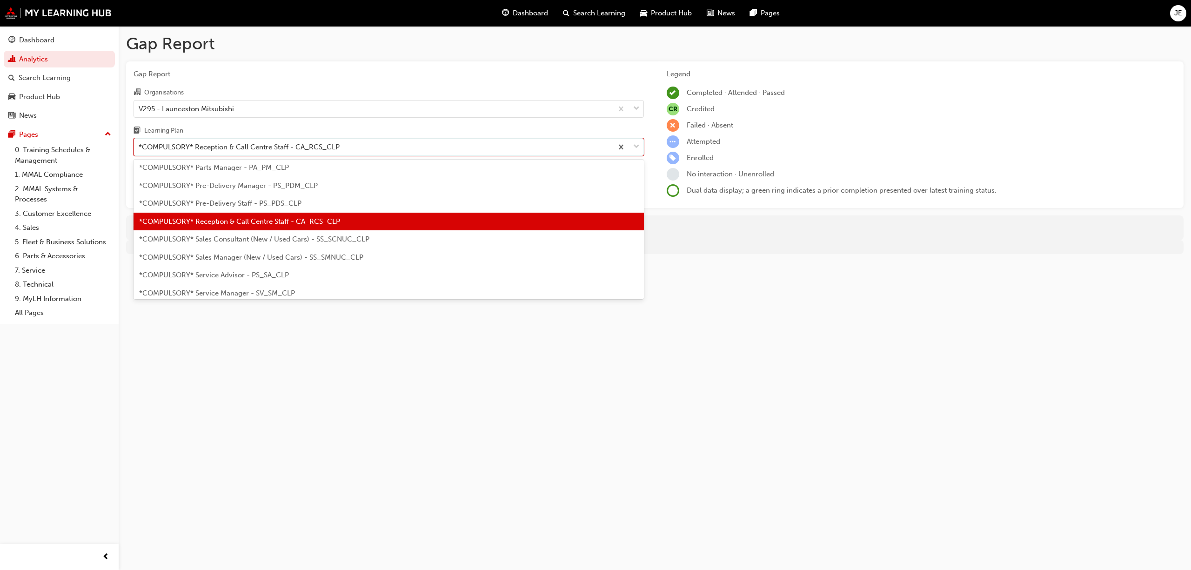
click at [299, 239] on span "*COMPULSORY* Sales Consultant (New / Used Cars) - SS_SCNUC_CLP" at bounding box center [254, 239] width 230 height 8
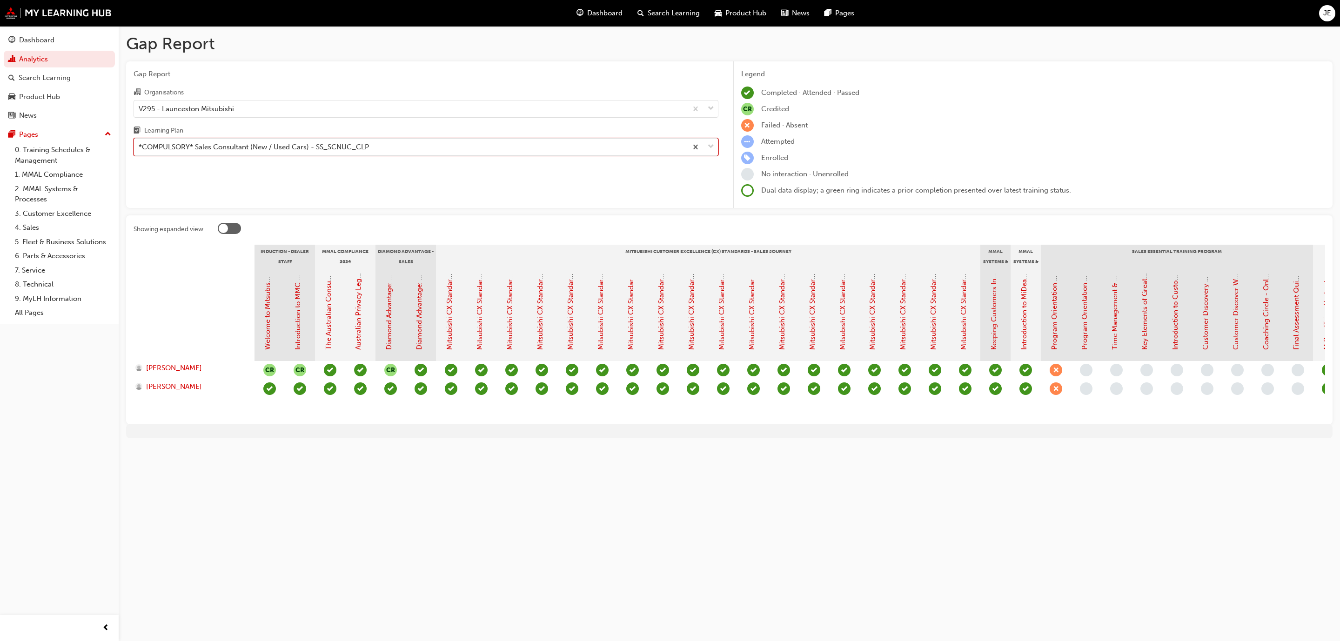
drag, startPoint x: 1170, startPoint y: 1, endPoint x: 963, endPoint y: 558, distance: 594.6
click at [963, 558] on div "Gap Report Gap Report Organisations V295 - Launceston Mitsubishi Learning Plan …" at bounding box center [670, 320] width 1340 height 641
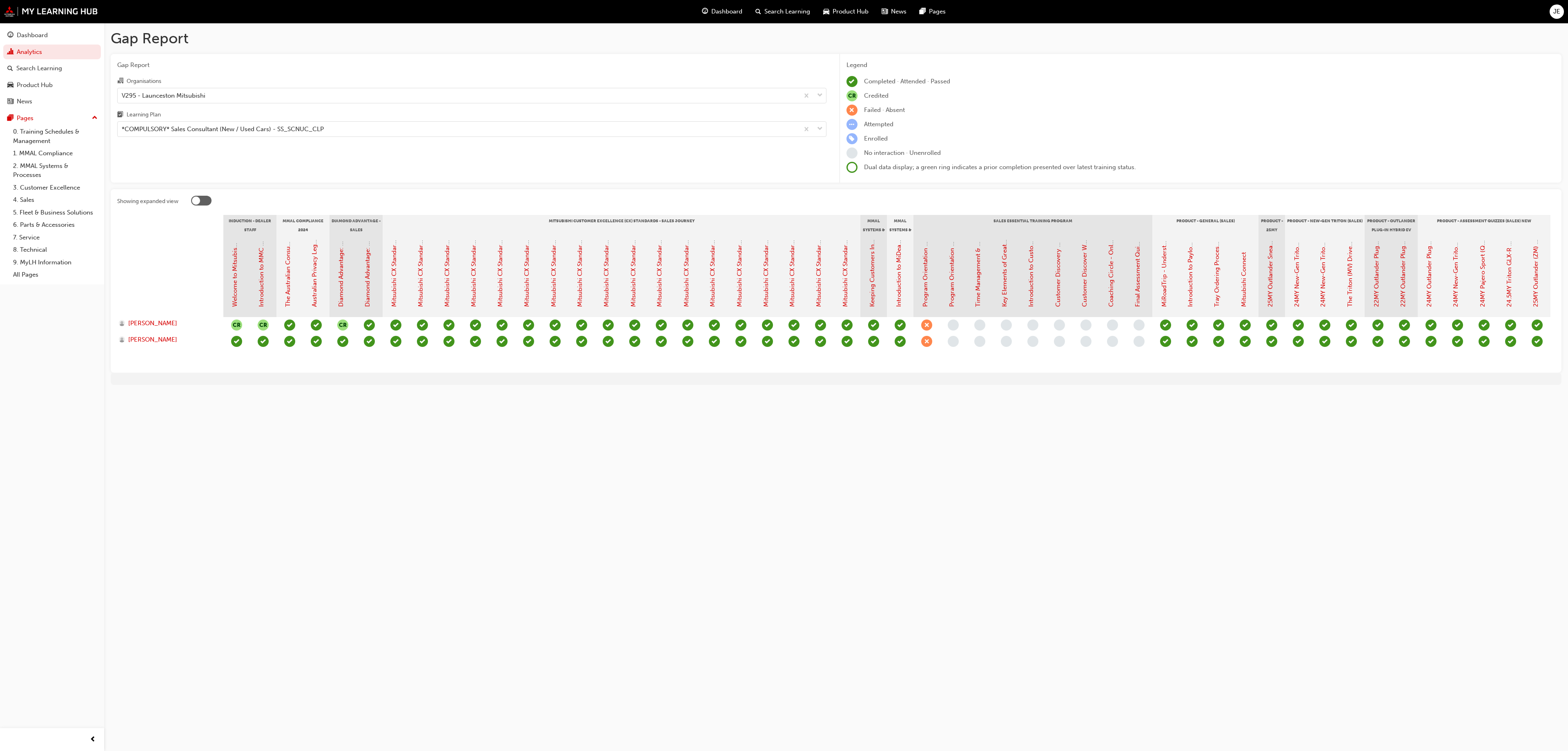
drag, startPoint x: 1085, startPoint y: 3, endPoint x: 1001, endPoint y: 600, distance: 602.9
click at [1001, 500] on div "Gap Report Gap Report Organisations V295 - Launceston Mitsubishi Learning Plan …" at bounding box center [784, 375] width 1568 height 751
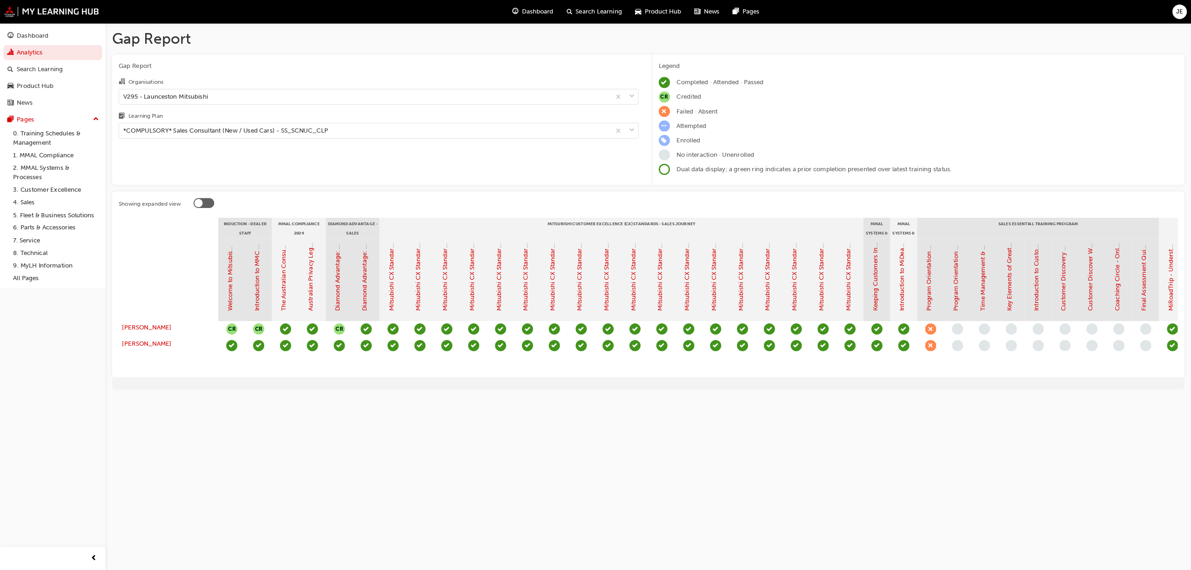
scroll to position [0, 9]
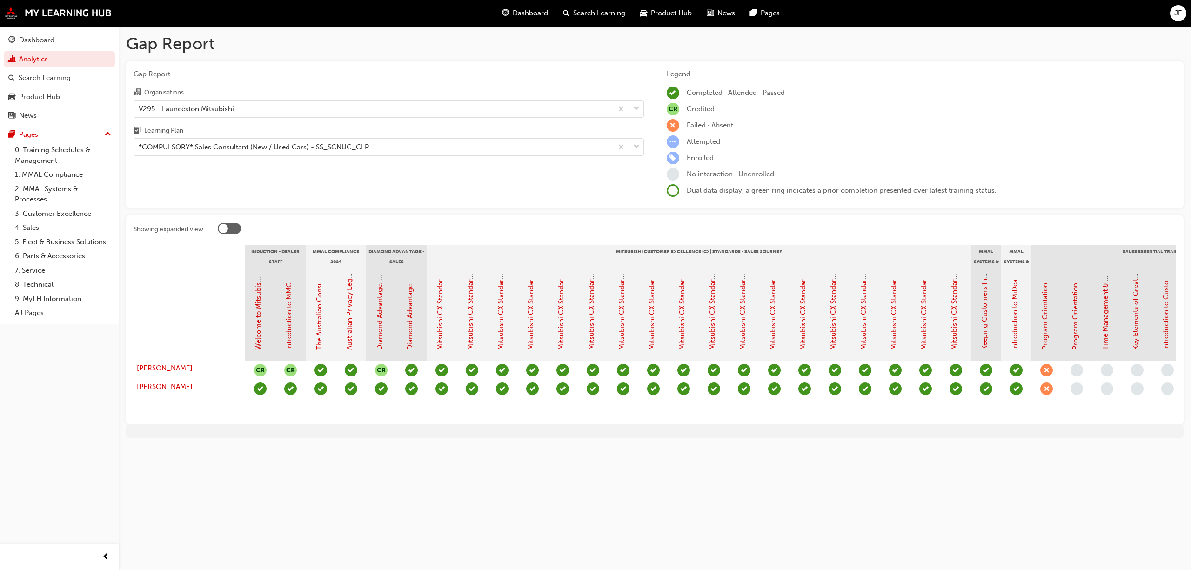
drag, startPoint x: 1771, startPoint y: 4, endPoint x: 864, endPoint y: 469, distance: 1019.4
click at [864, 469] on div "Gap Report Gap Report Organisations V295 - Launceston Mitsubishi Learning Plan …" at bounding box center [595, 285] width 1191 height 570
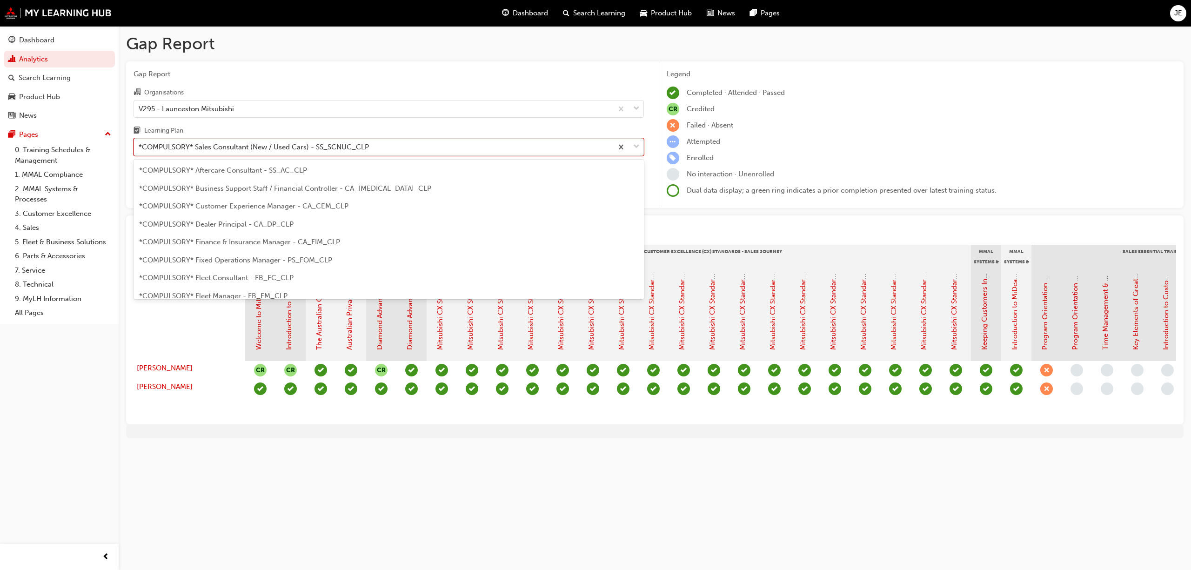
click at [635, 143] on span "down-icon" at bounding box center [636, 147] width 7 height 12
click at [140, 143] on input "Learning Plan option *COMPULSORY* Sales Consultant (New / Used Cars) - SS_SCNUC…" at bounding box center [139, 147] width 1 height 8
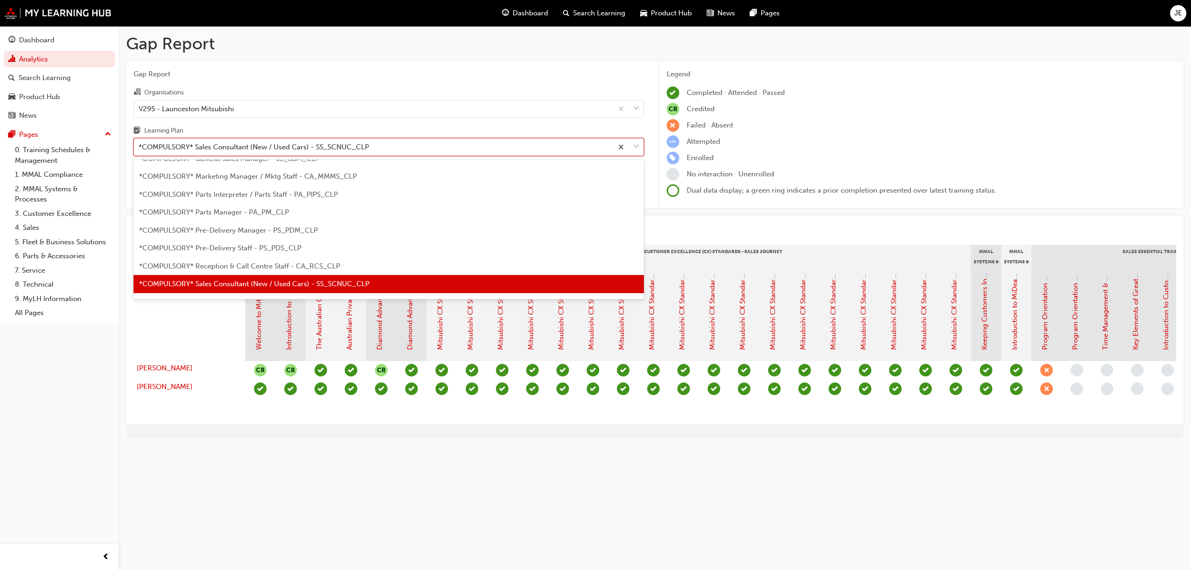
scroll to position [235, 0]
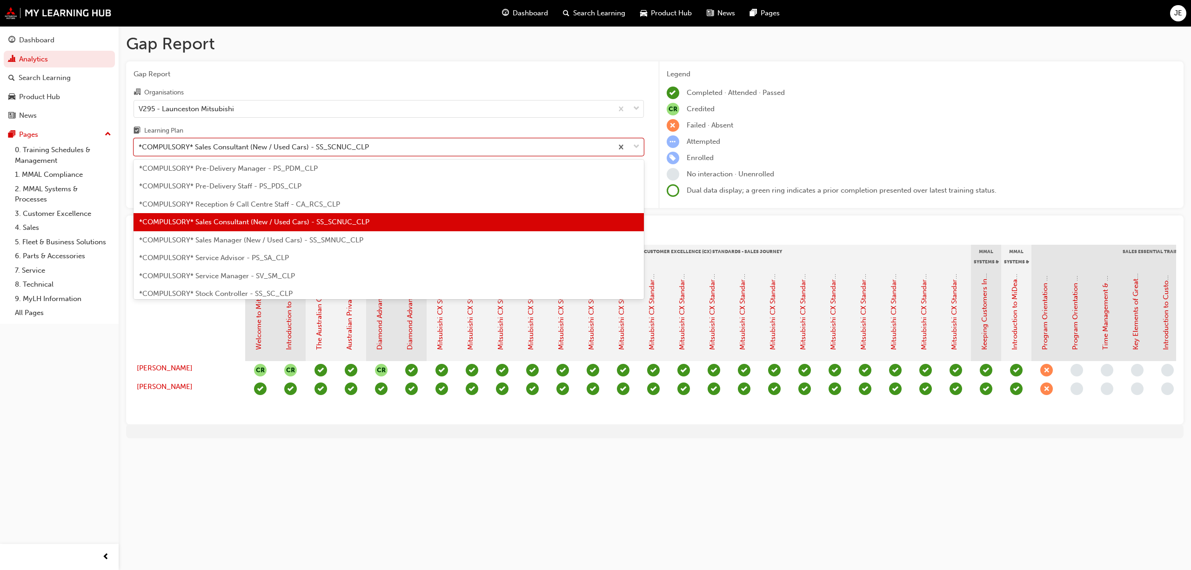
click at [281, 242] on span "*COMPULSORY* Sales Manager (New / Used Cars) - SS_SMNUC_CLP" at bounding box center [251, 240] width 224 height 8
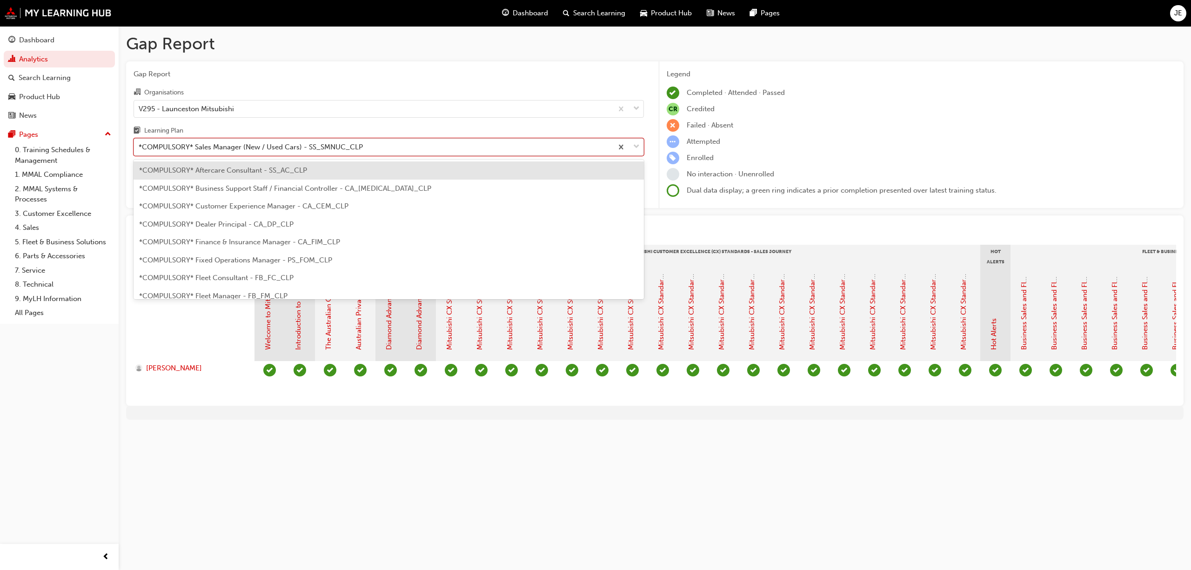
click at [635, 145] on span "down-icon" at bounding box center [636, 147] width 7 height 12
click at [140, 145] on input "Learning Plan option *COMPULSORY* Sales Manager (New / Used Cars) - SS_SMNUC_CL…" at bounding box center [139, 147] width 1 height 8
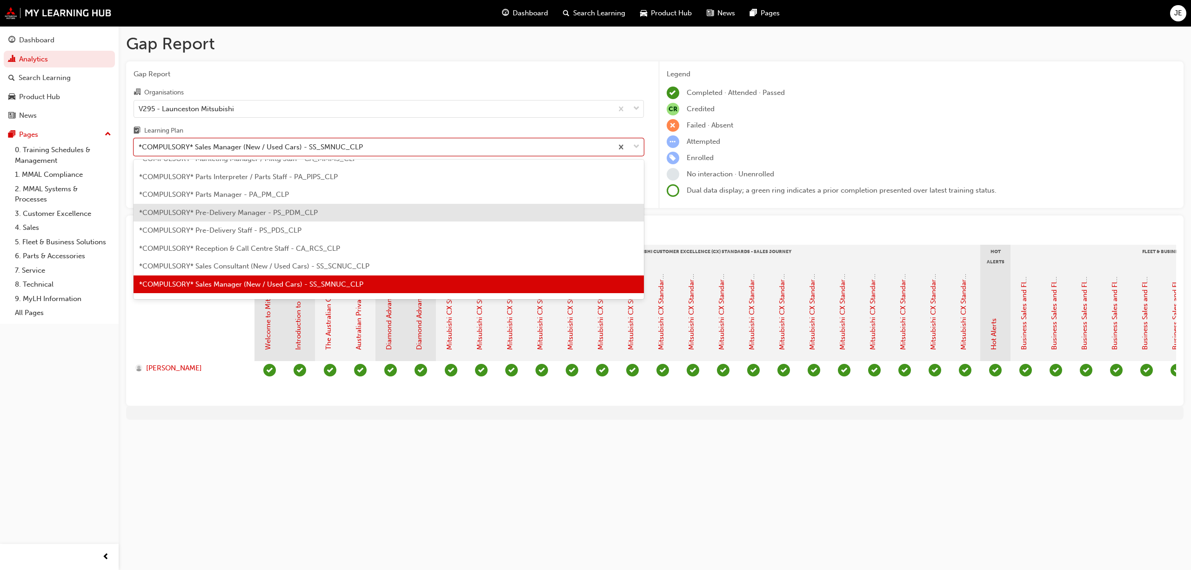
scroll to position [253, 0]
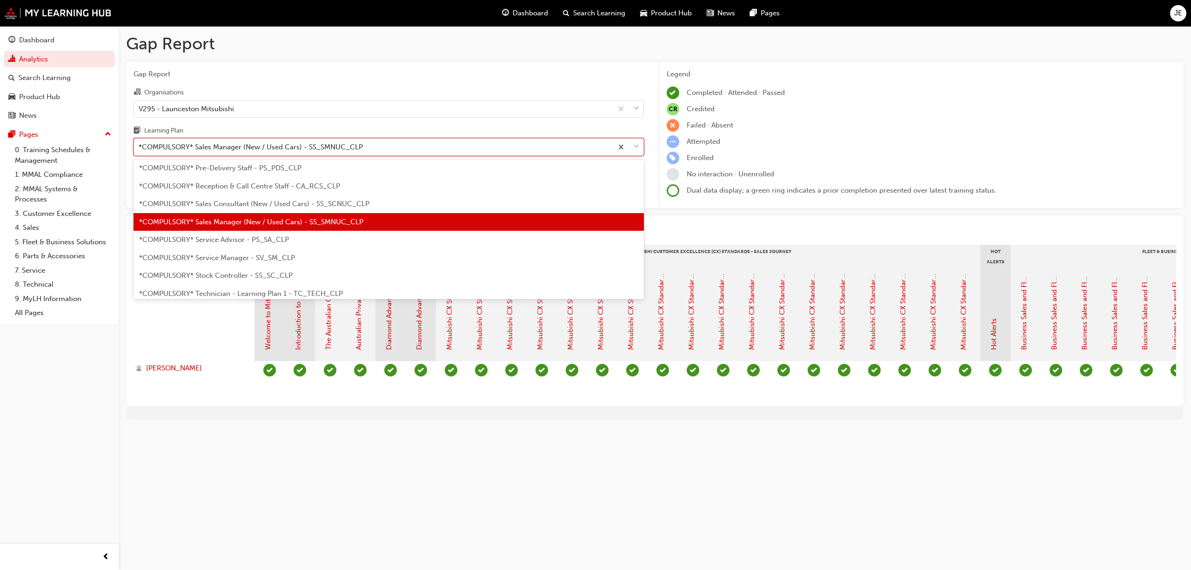
click at [254, 239] on span "*COMPULSORY* Service Advisor - PS_SA_CLP" at bounding box center [214, 239] width 150 height 8
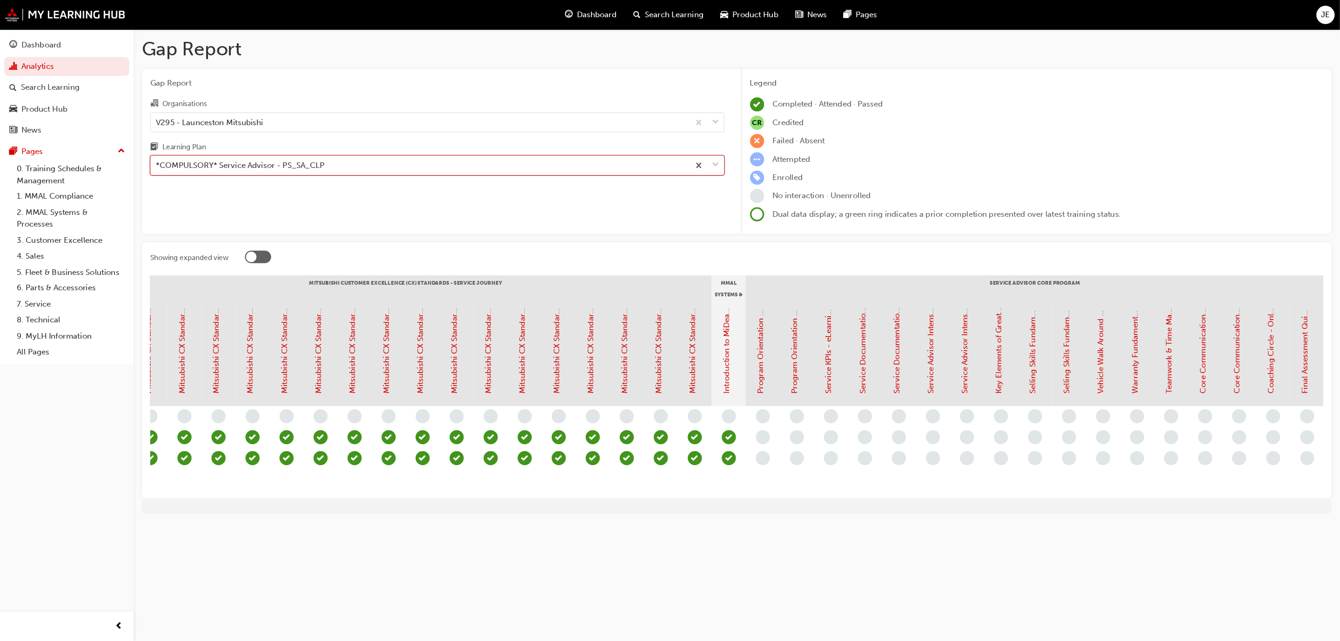
scroll to position [0, 320]
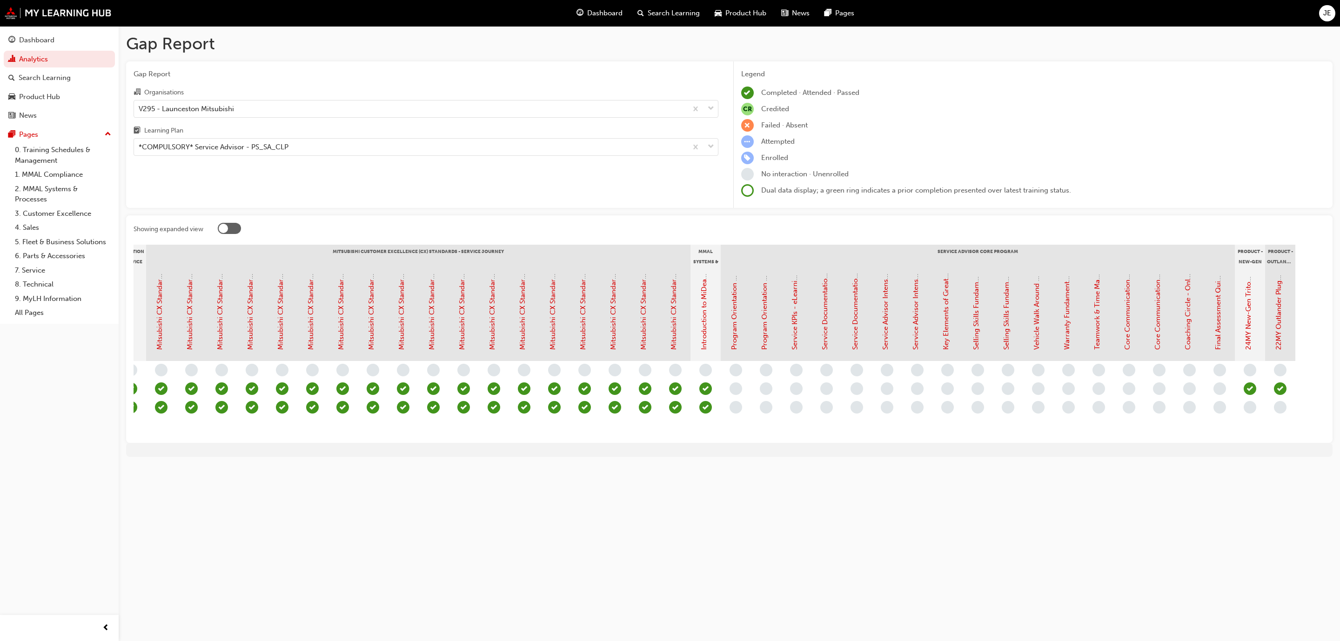
drag, startPoint x: 1142, startPoint y: 1, endPoint x: 790, endPoint y: 515, distance: 623.7
click at [790, 515] on div "Gap Report Gap Report Organisations V295 - Launceston Mitsubishi Learning Plan …" at bounding box center [670, 320] width 1340 height 641
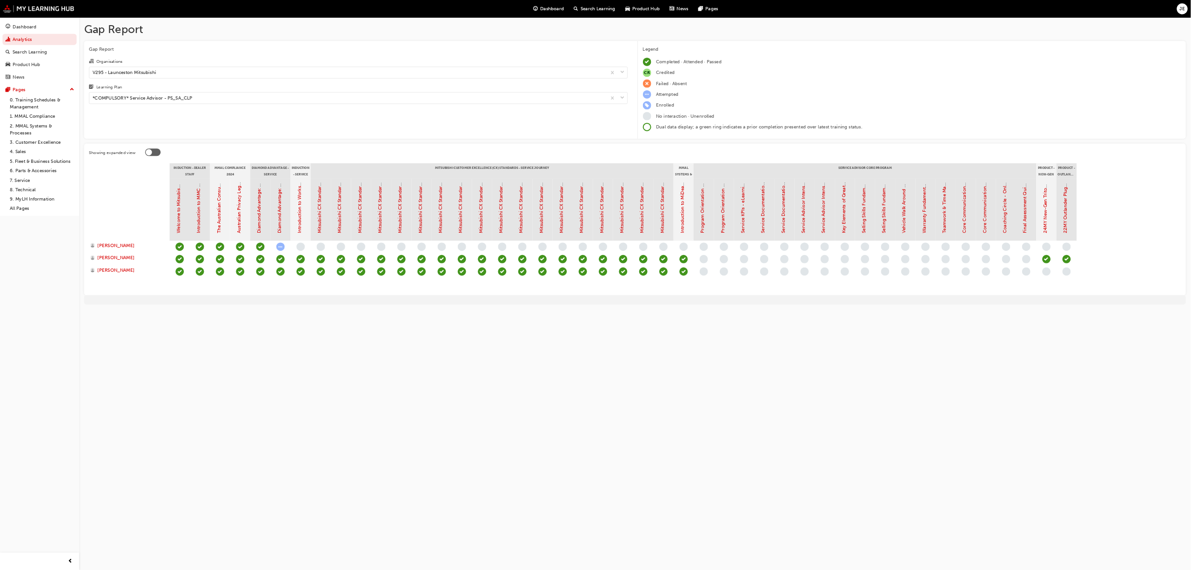
scroll to position [0, 0]
drag, startPoint x: 1192, startPoint y: 6, endPoint x: 826, endPoint y: 576, distance: 677.4
click at [826, 569] on div "Gap Report Gap Report Organisations V295 - Launceston Mitsubishi Learning Plan …" at bounding box center [893, 427] width 1786 height 855
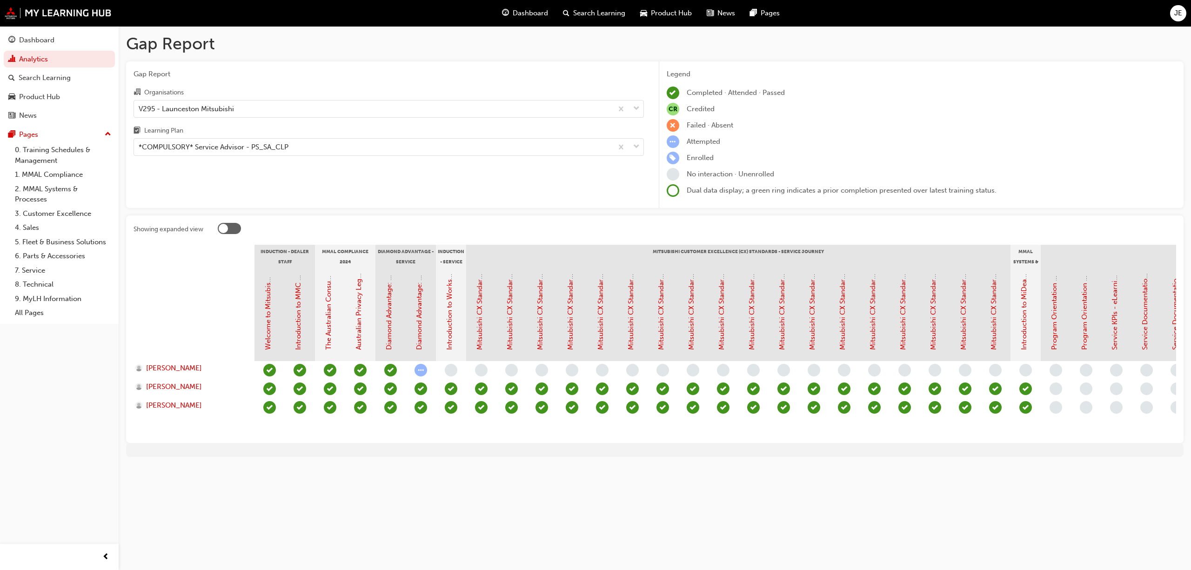
drag, startPoint x: 1670, startPoint y: 2, endPoint x: 903, endPoint y: 475, distance: 901.2
click at [902, 472] on div "Gap Report Gap Report Organisations V295 - Launceston Mitsubishi Learning Plan …" at bounding box center [655, 249] width 1072 height 446
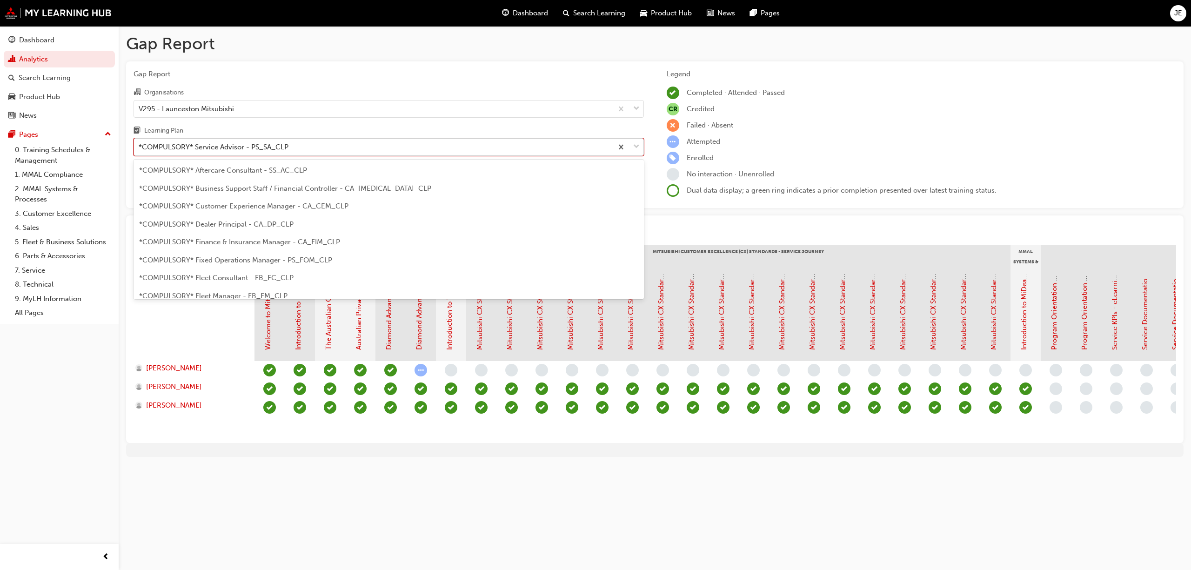
click at [637, 142] on span "down-icon" at bounding box center [636, 147] width 7 height 12
click at [140, 143] on input "Learning Plan option *COMPULSORY* Service Advisor - PS_SA_CLP, selected. option…" at bounding box center [139, 147] width 1 height 8
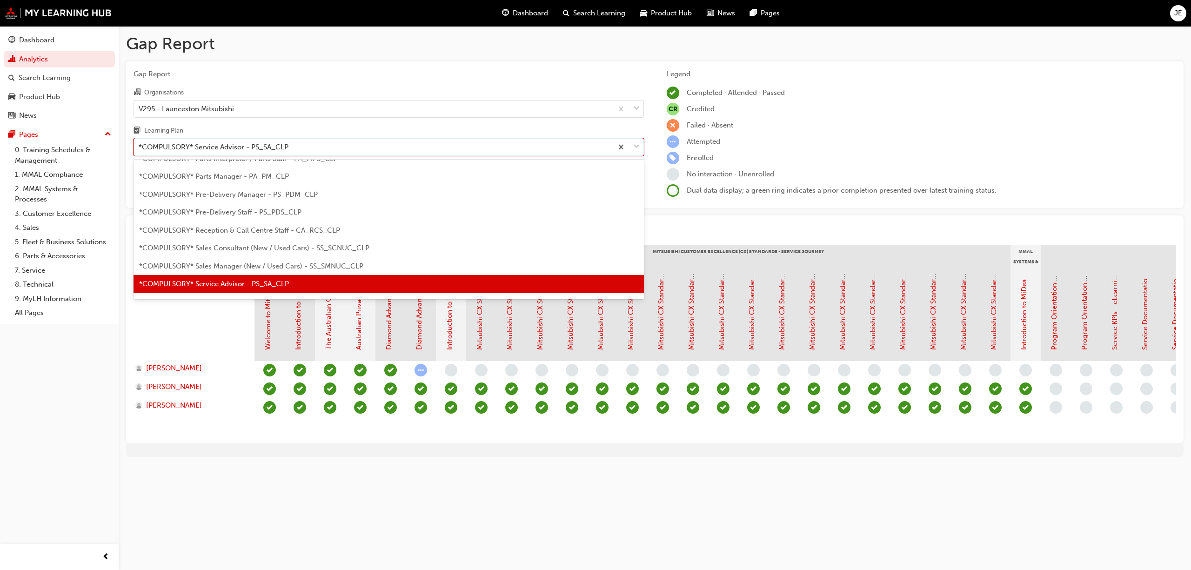
scroll to position [271, 0]
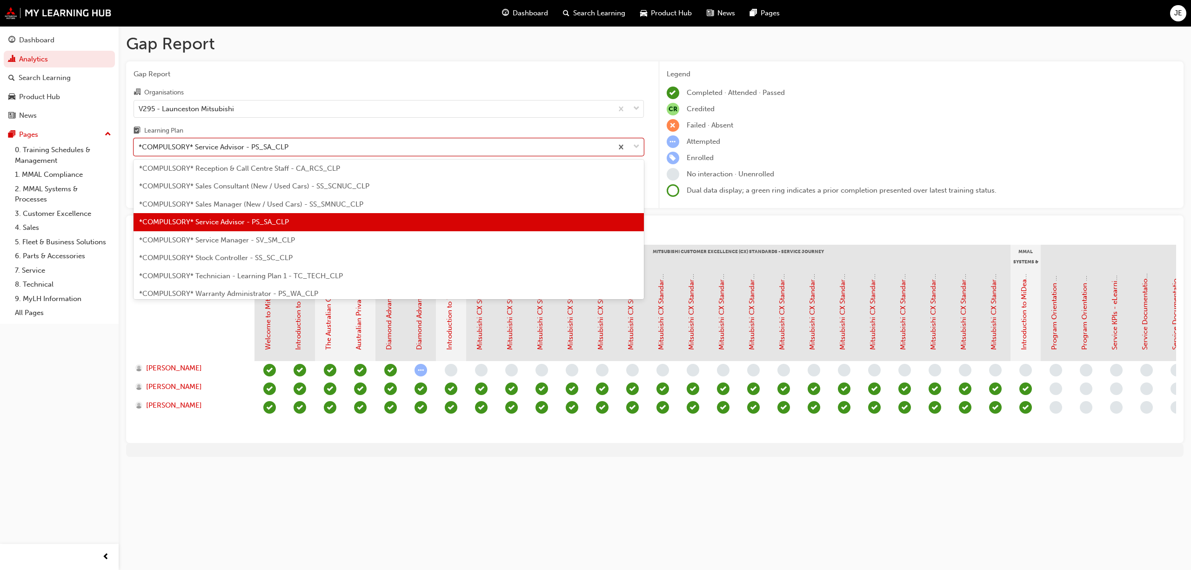
click at [259, 239] on span "*COMPULSORY* Service Manager - SV_SM_CLP" at bounding box center [217, 240] width 156 height 8
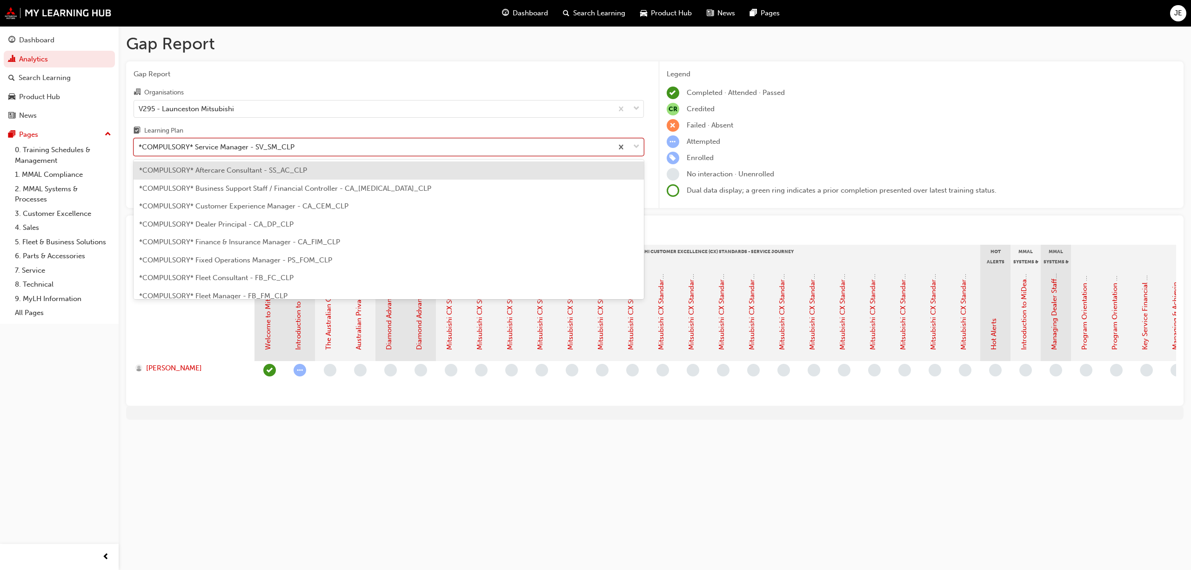
click at [637, 146] on span "down-icon" at bounding box center [636, 147] width 7 height 12
click at [140, 146] on input "Learning Plan option *COMPULSORY* Service Manager - SV_SM_CLP, selected. option…" at bounding box center [139, 147] width 1 height 8
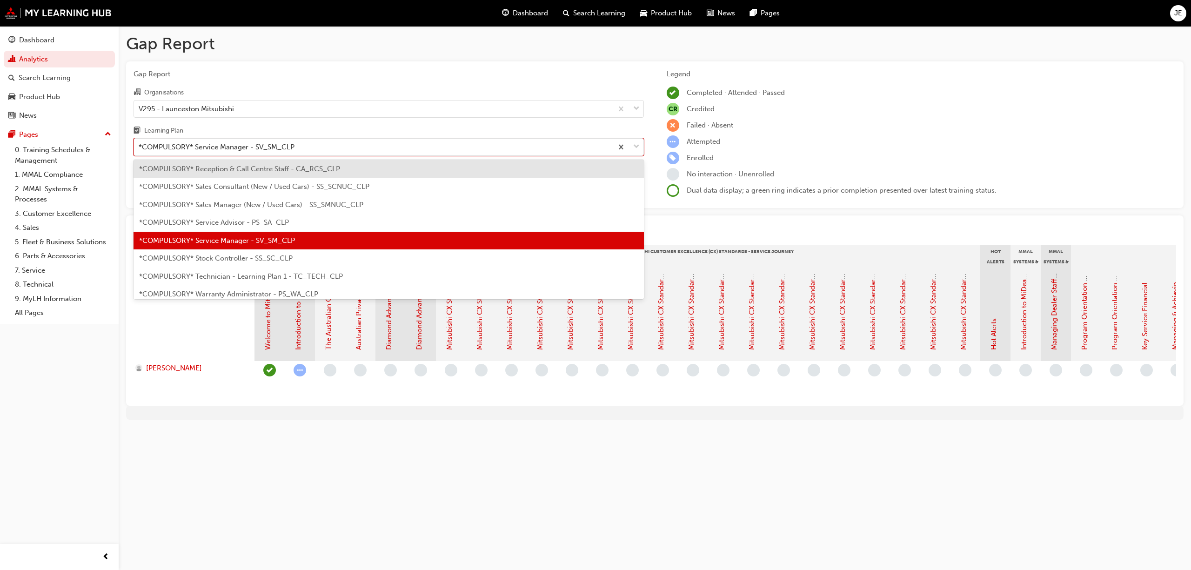
scroll to position [289, 0]
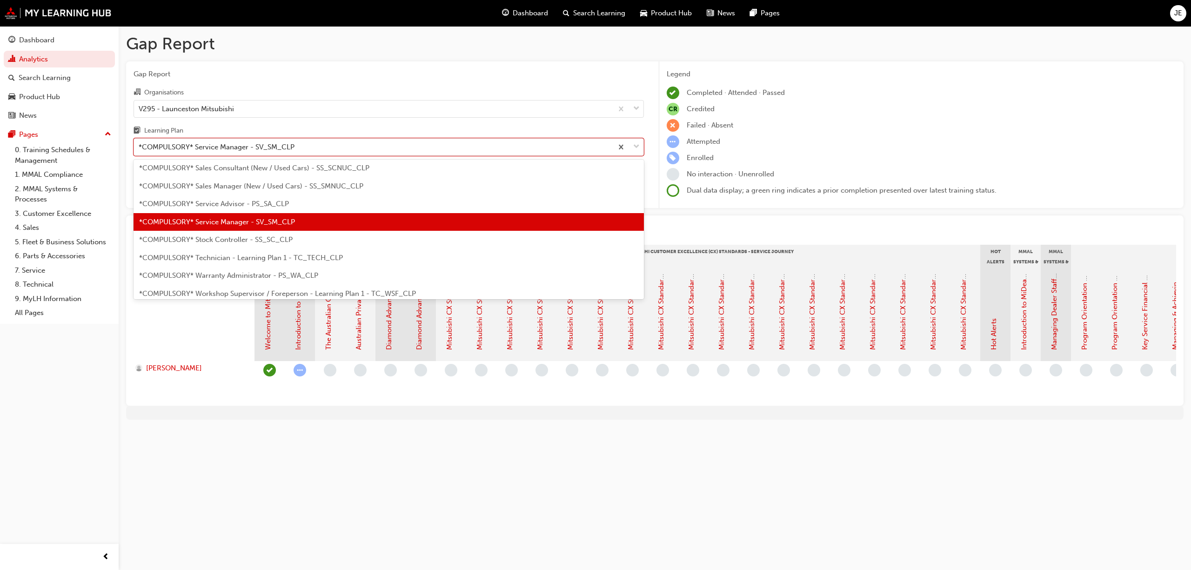
click at [261, 237] on span "*COMPULSORY* Stock Controller - SS_SC_CLP" at bounding box center [216, 239] width 154 height 8
